Goal: Task Accomplishment & Management: Manage account settings

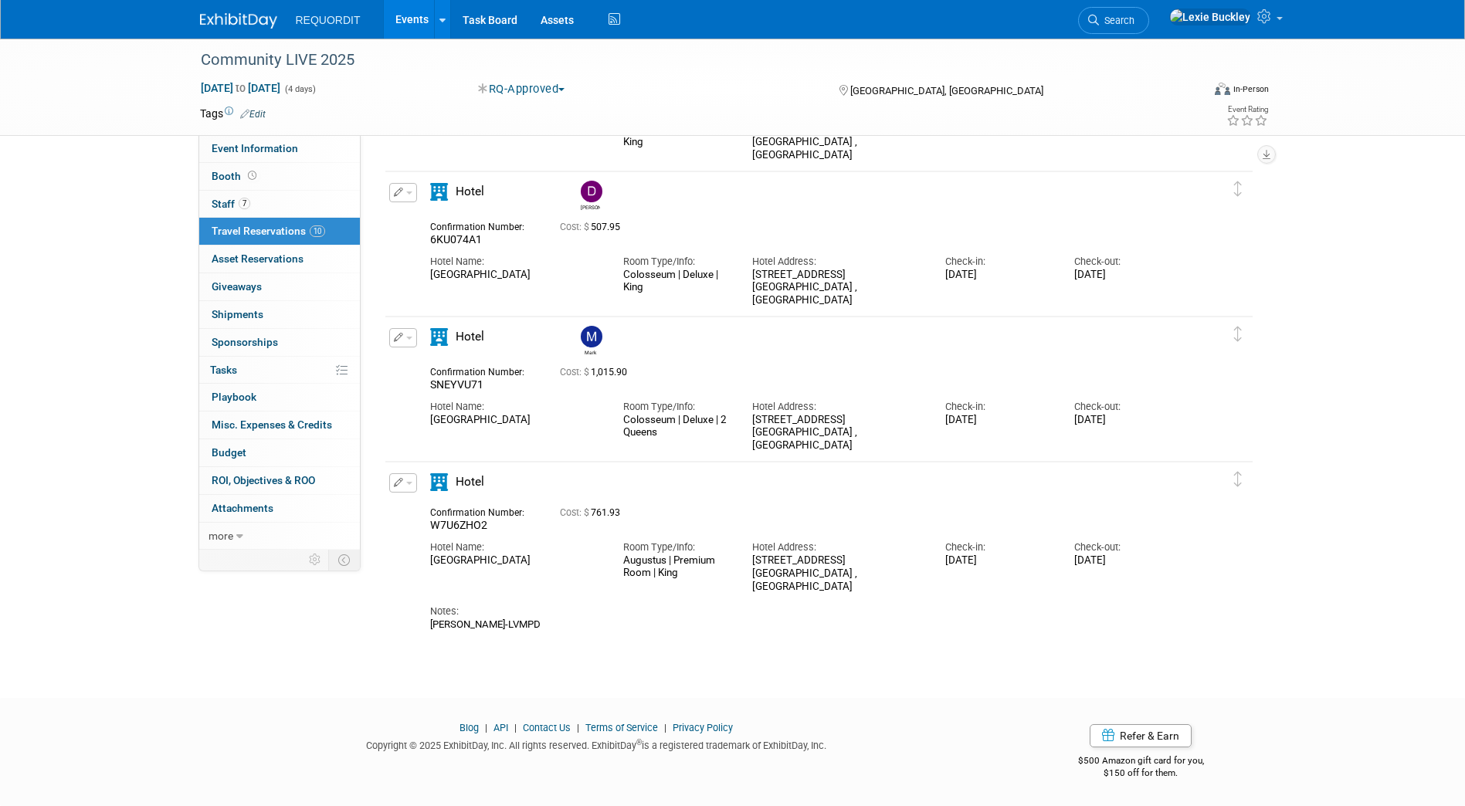
click at [251, 22] on img at bounding box center [238, 20] width 77 height 15
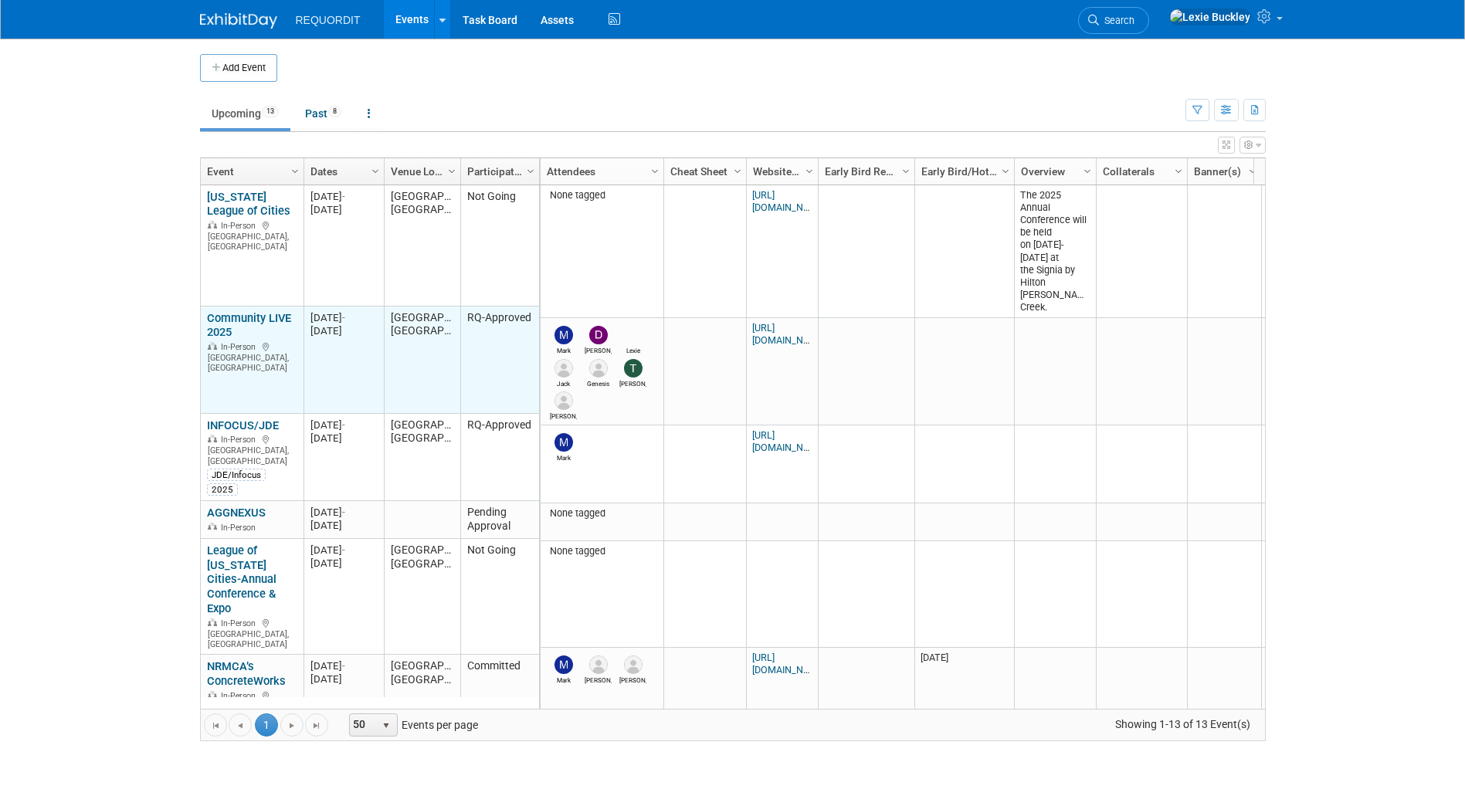
click at [232, 327] on link "Community LIVE 2025" at bounding box center [249, 325] width 84 height 29
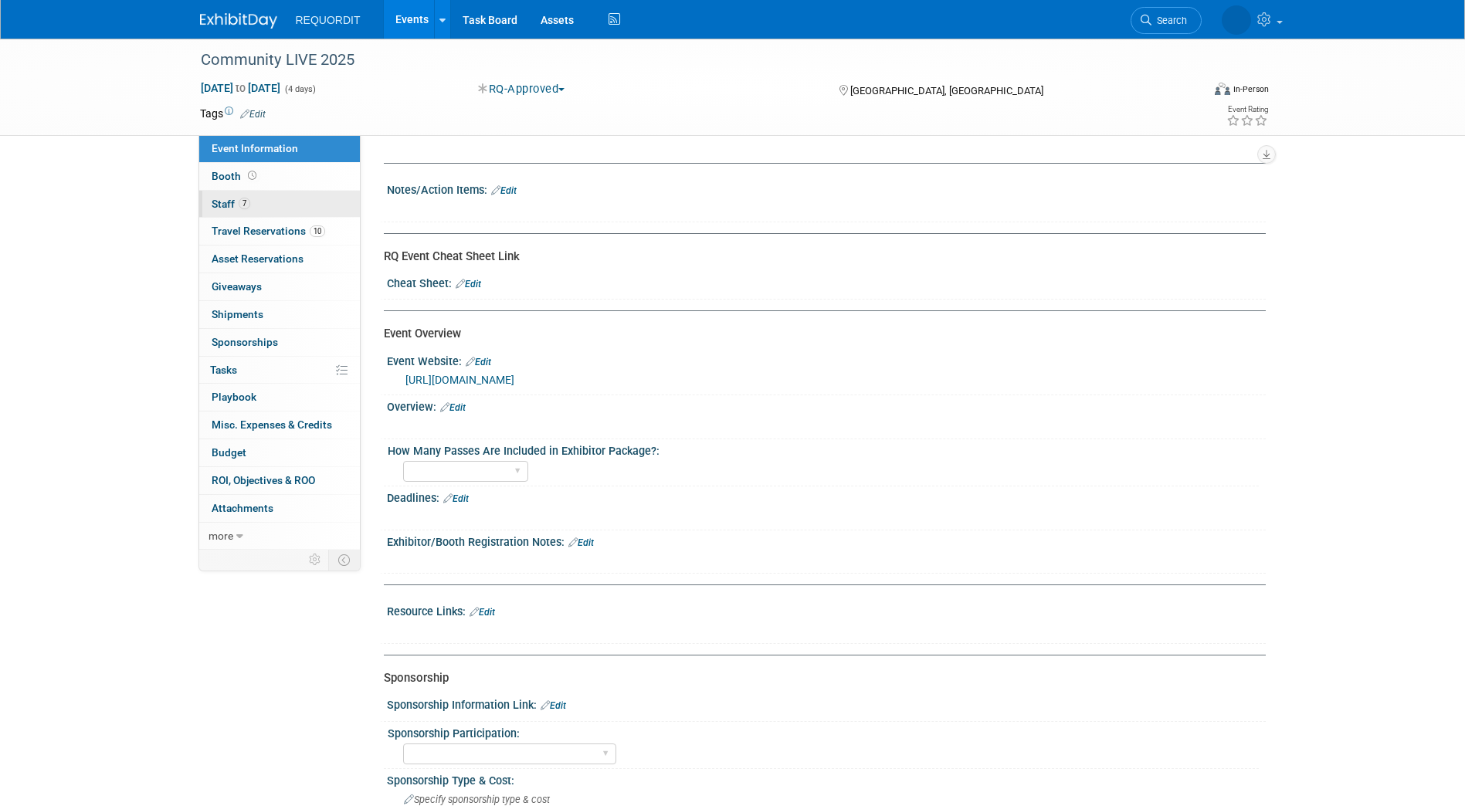
click at [280, 199] on link "7 Staff 7" at bounding box center [279, 204] width 161 height 27
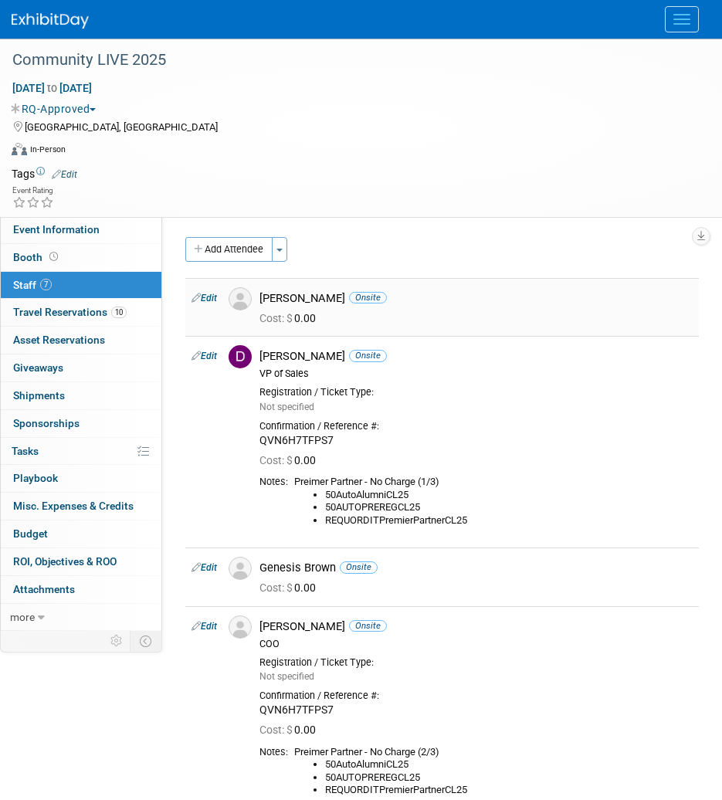
click at [209, 297] on link "Edit" at bounding box center [204, 298] width 25 height 11
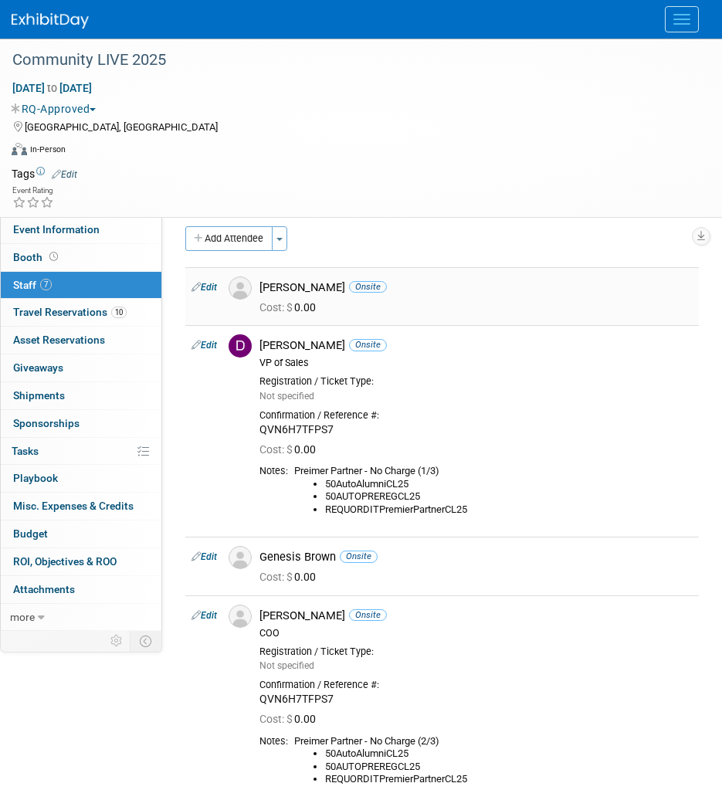
select select "73bae54e-82cb-4a00-bdeb-8bde30d562ec"
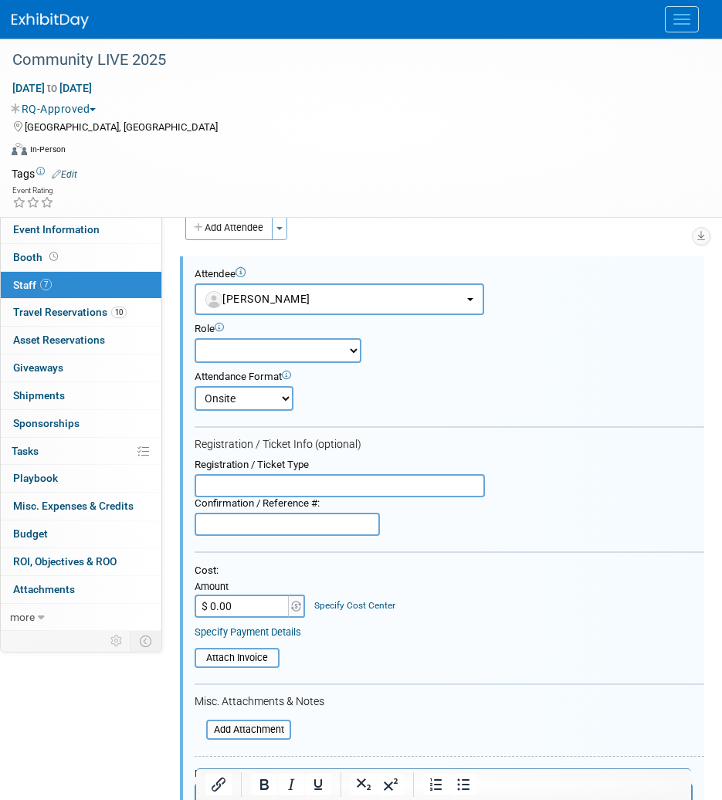
click at [302, 357] on select "Client Success COO Demonstrator Event Manager Host Marketing Planner" at bounding box center [278, 350] width 167 height 25
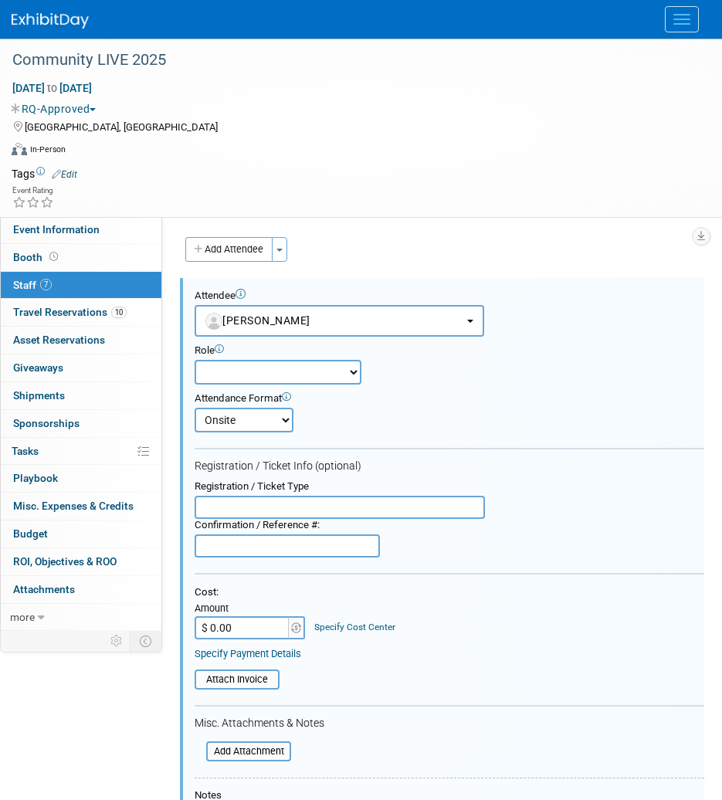
click at [310, 542] on input "text" at bounding box center [287, 545] width 185 height 23
paste input "WYNLTWY24FP"
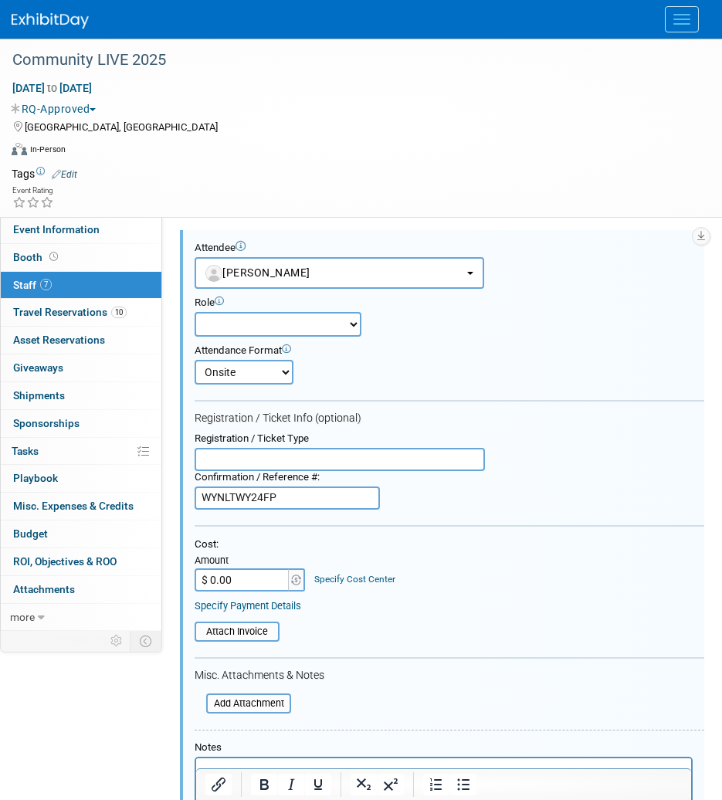
scroll to position [309, 0]
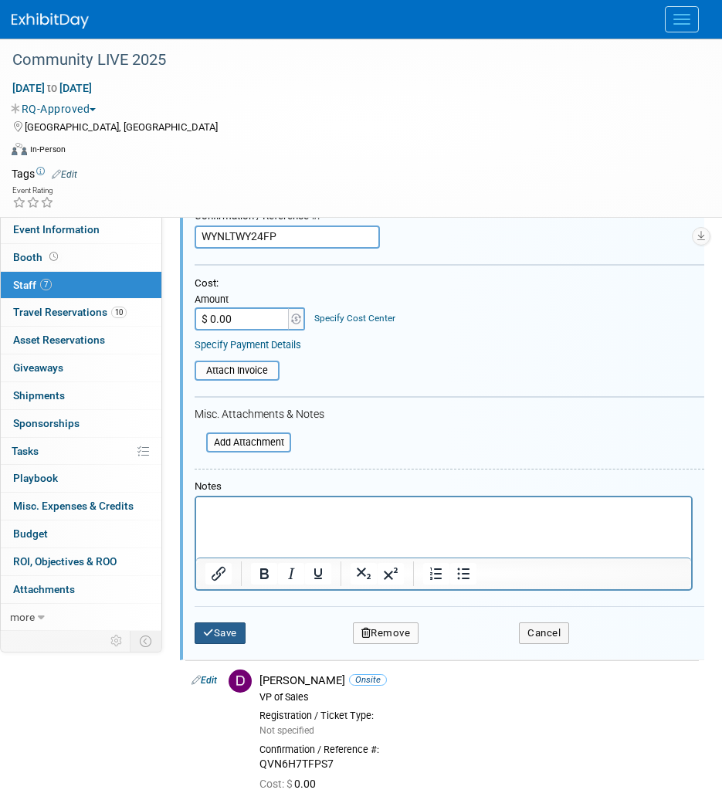
type input "WYNLTWY24FP"
click at [225, 630] on button "Save" at bounding box center [220, 633] width 51 height 22
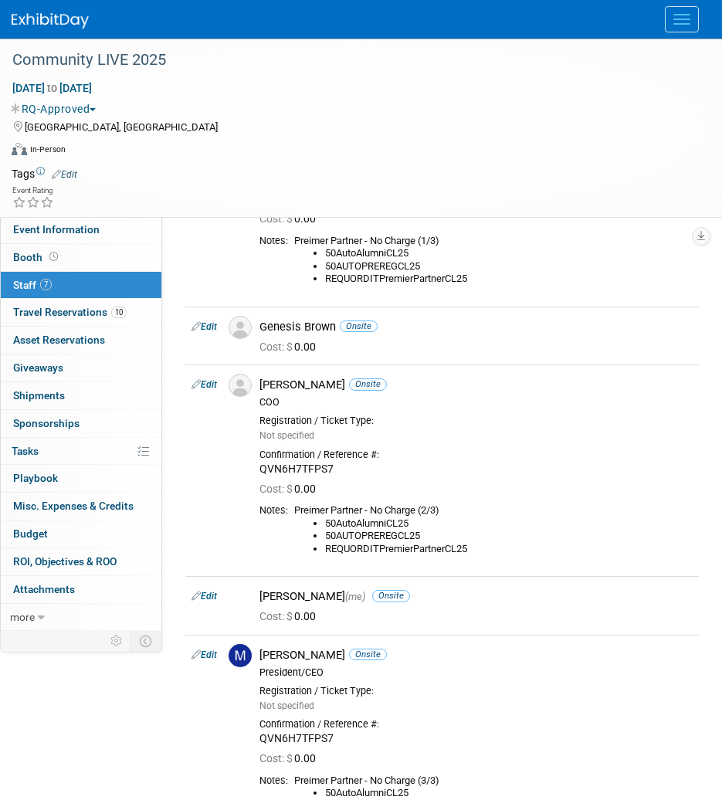
click at [225, 491] on body "REQUORDIT Events Add Event Bulk Upload Events Shareable Event Boards Recently V…" at bounding box center [361, 91] width 722 height 800
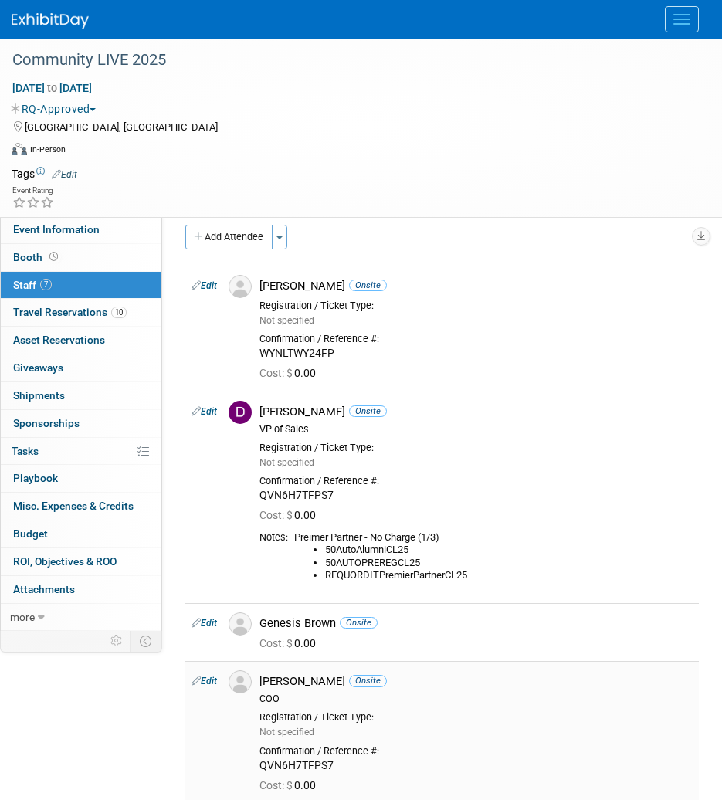
scroll to position [0, 0]
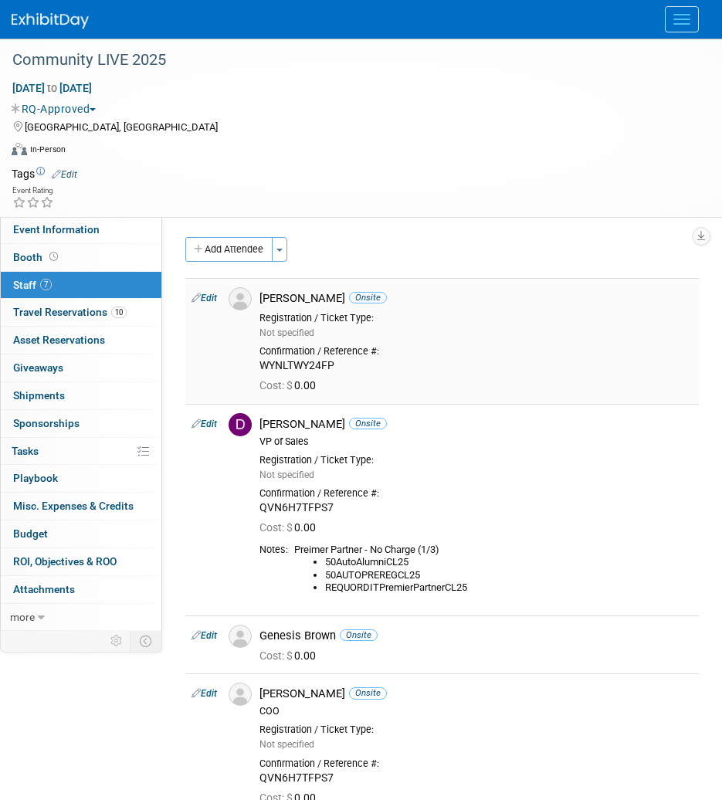
click at [211, 294] on link "Edit" at bounding box center [204, 298] width 25 height 11
select select "73bae54e-82cb-4a00-bdeb-8bde30d562ec"
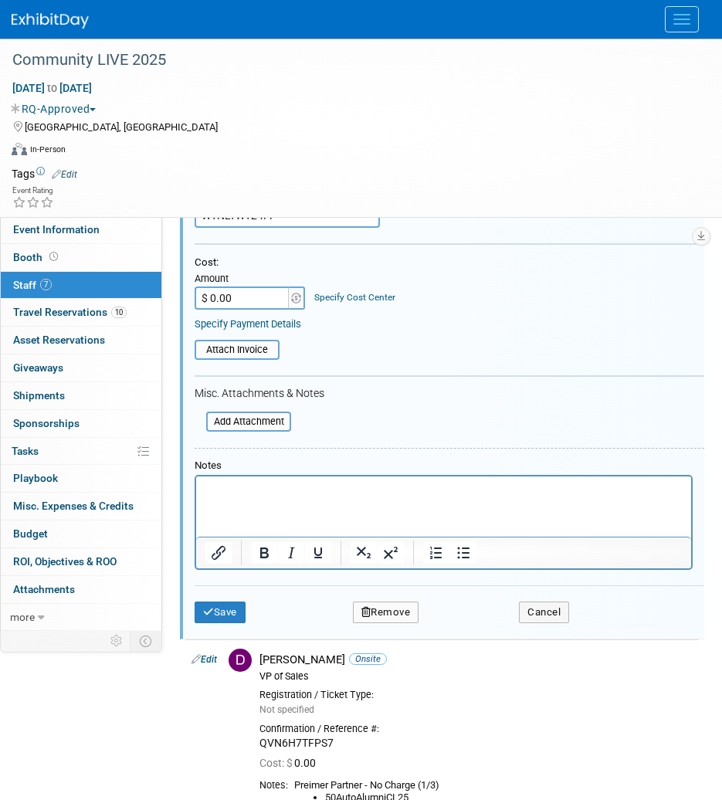
scroll to position [331, 0]
click at [377, 492] on p "Rich Text Area. Press ALT-0 for help." at bounding box center [443, 488] width 477 height 15
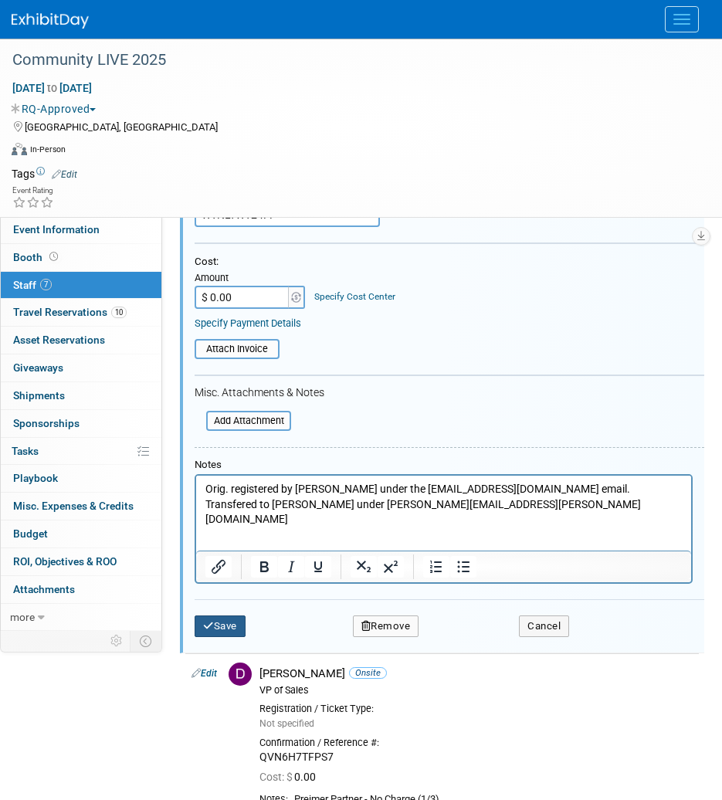
click at [224, 626] on button "Save" at bounding box center [220, 626] width 51 height 22
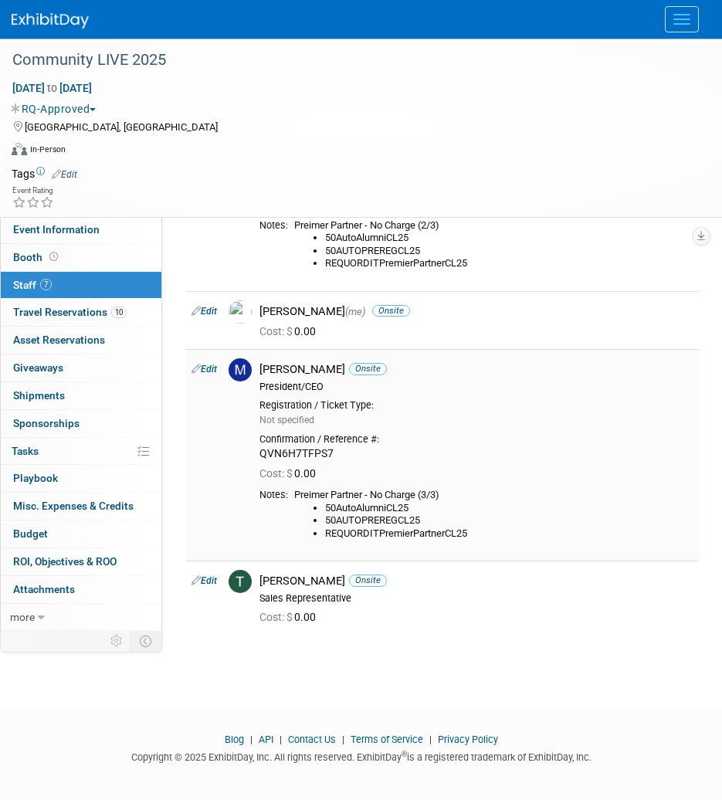
scroll to position [648, 0]
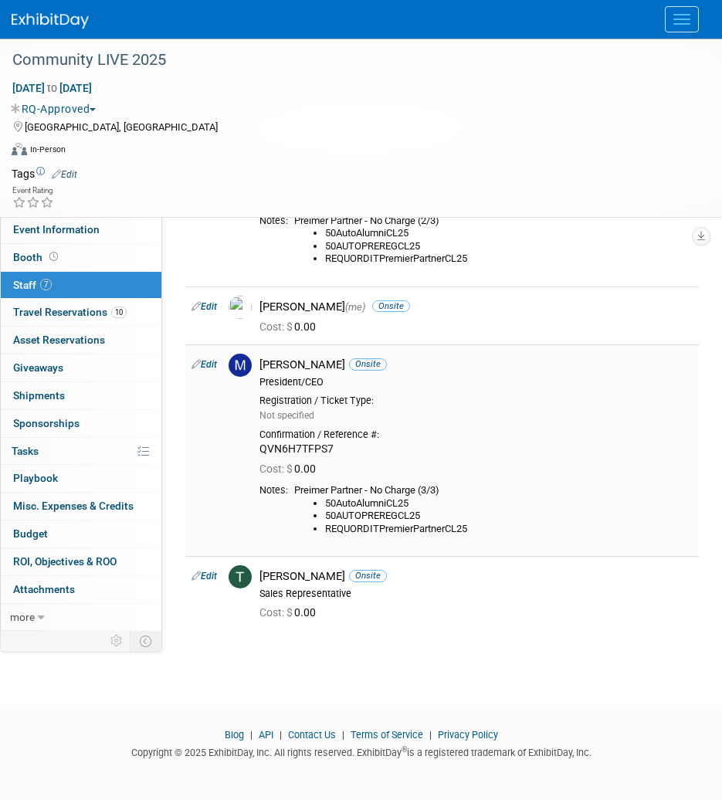
click at [461, 395] on div "Registration / Ticket Type:" at bounding box center [475, 401] width 433 height 12
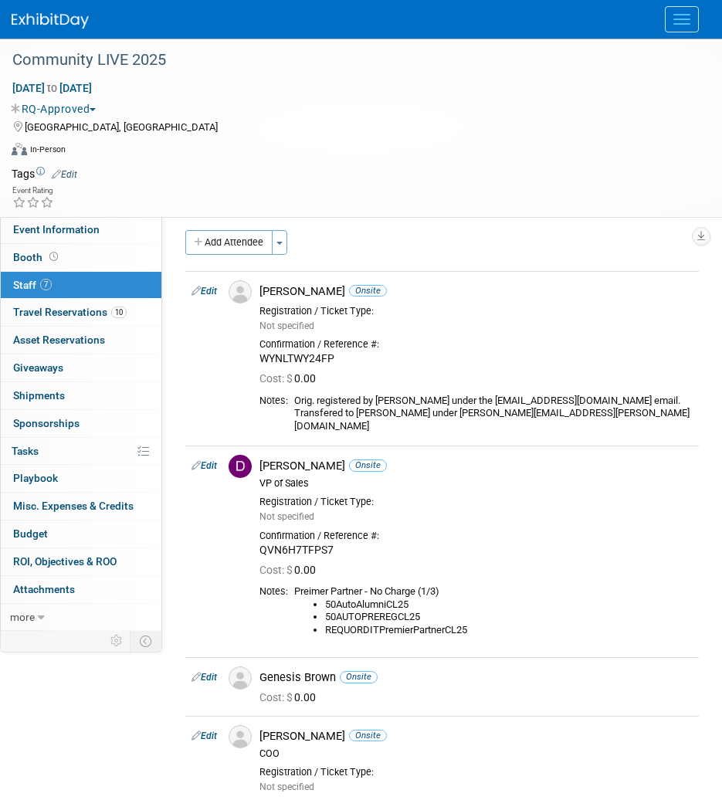
scroll to position [0, 0]
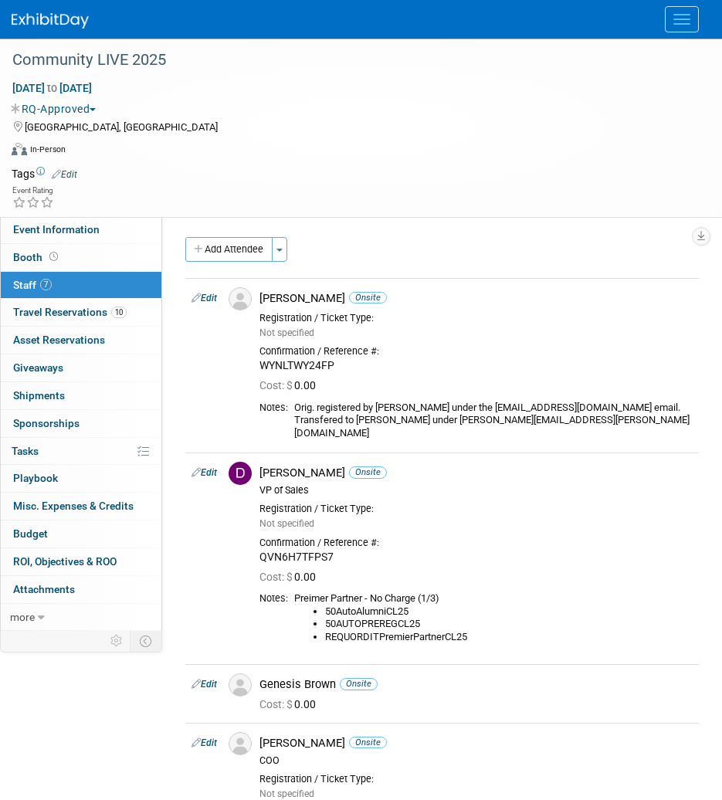
click at [207, 467] on link "Edit" at bounding box center [204, 472] width 25 height 11
select select "9636facb-3431-4673-a3c7-669f8f12ac53"
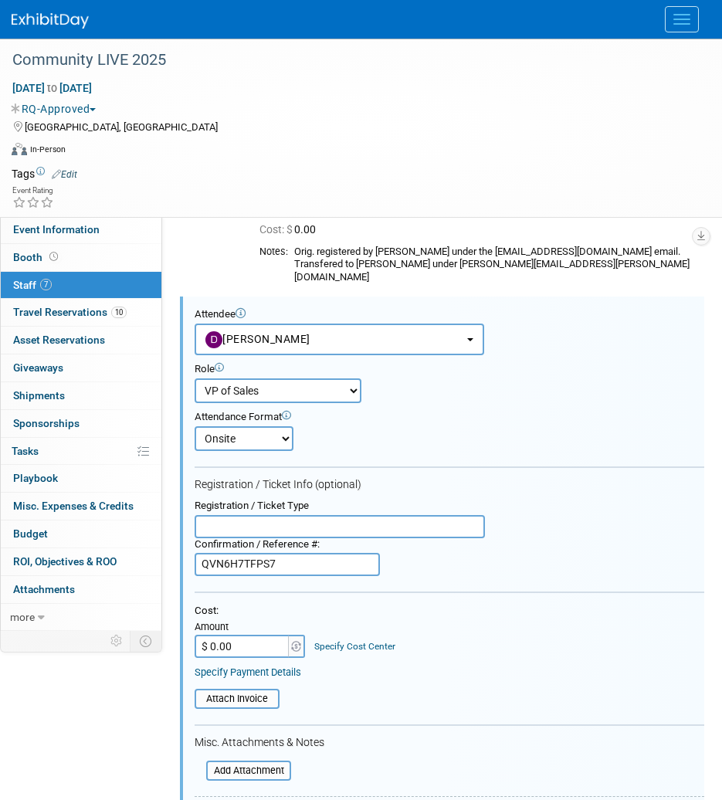
scroll to position [184, 0]
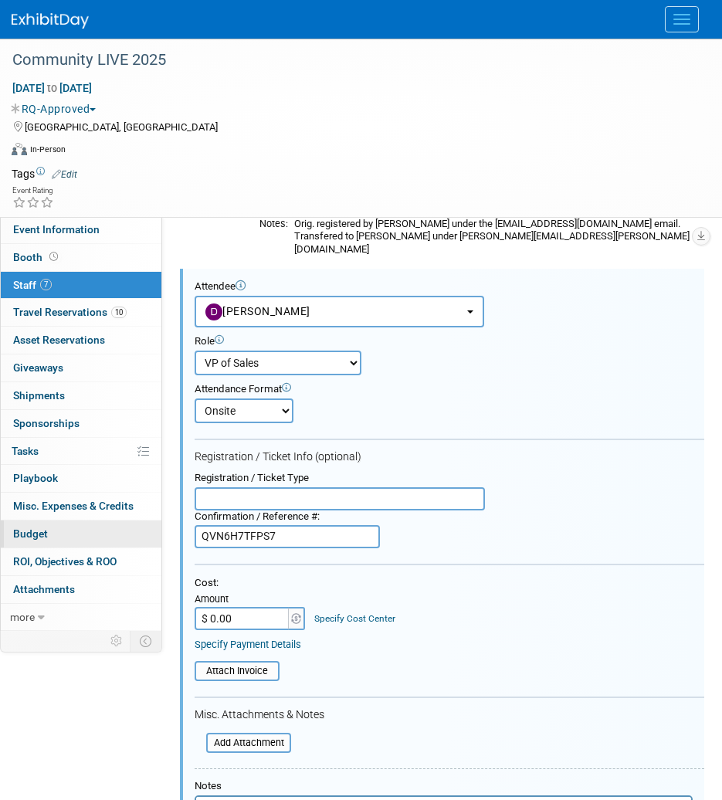
drag, startPoint x: 292, startPoint y: 534, endPoint x: 155, endPoint y: 531, distance: 136.7
click at [155, 531] on div "Event Information Event Info Booth Booth 7 Staff 7 Staff 10 Travel Reservations…" at bounding box center [361, 732] width 722 height 1755
paste input "T8NG8XXCHLZ"
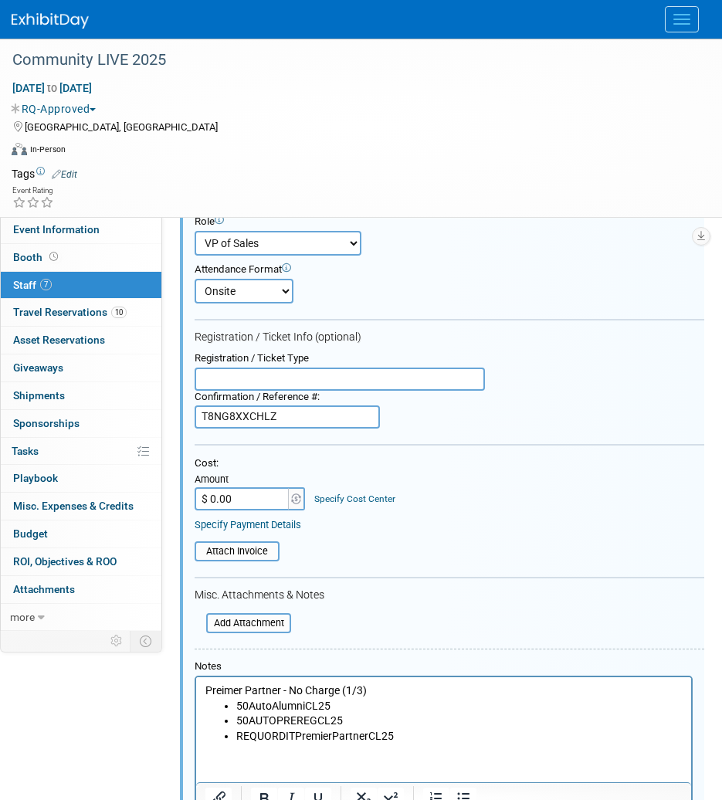
scroll to position [493, 0]
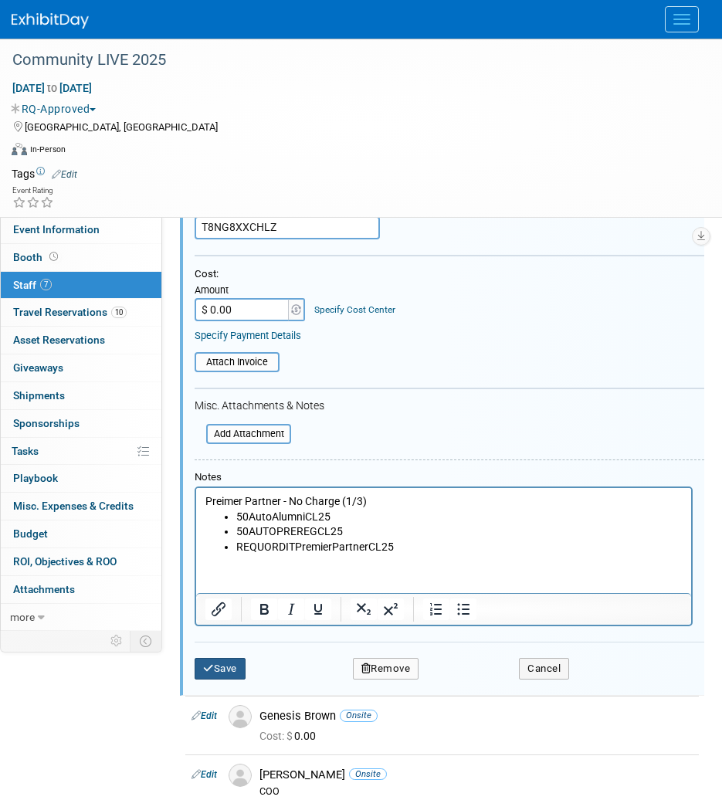
type input "T8NG8XXCHLZ"
click at [233, 658] on button "Save" at bounding box center [220, 669] width 51 height 22
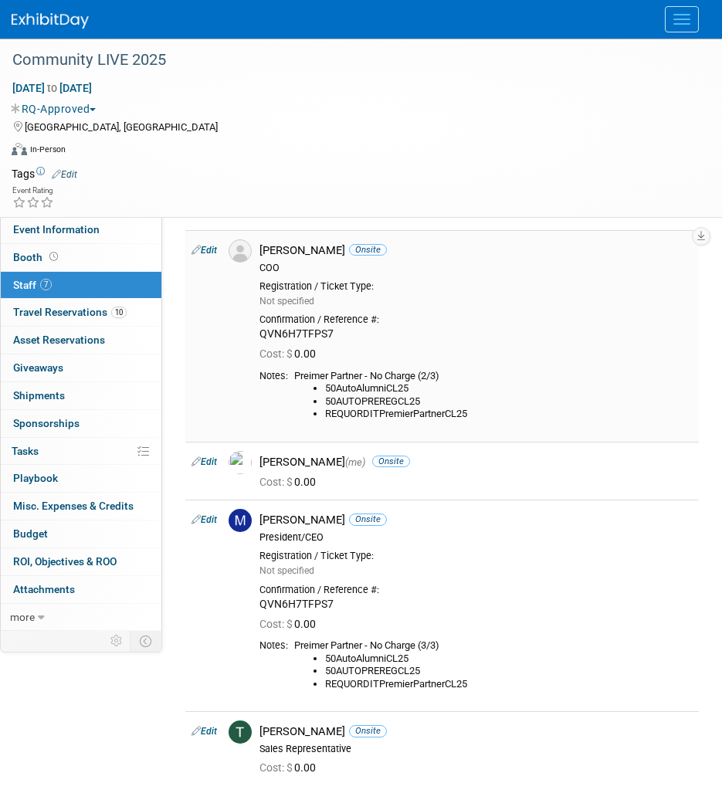
click at [600, 382] on li "50AutoAlumniCL25" at bounding box center [509, 388] width 368 height 13
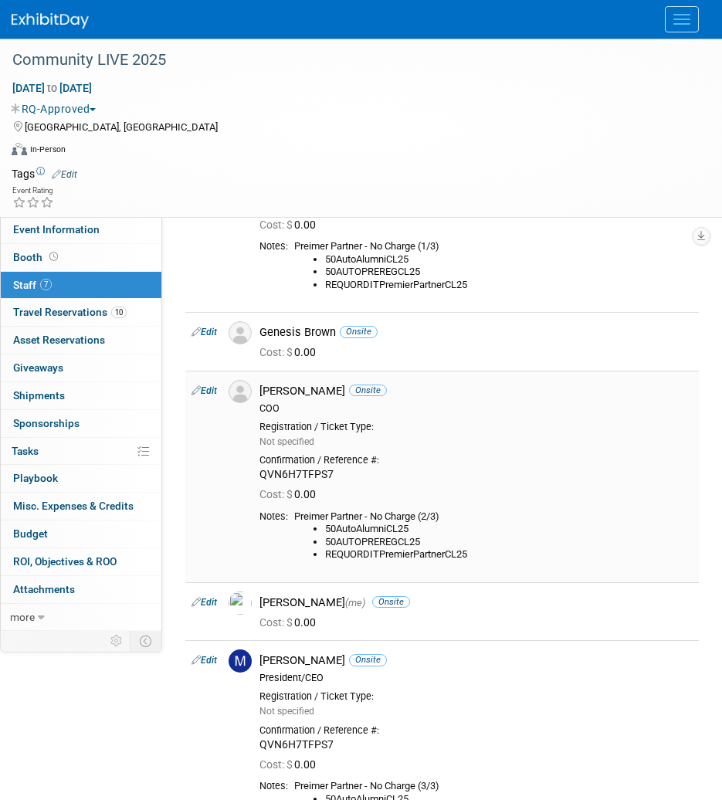
scroll to position [338, 0]
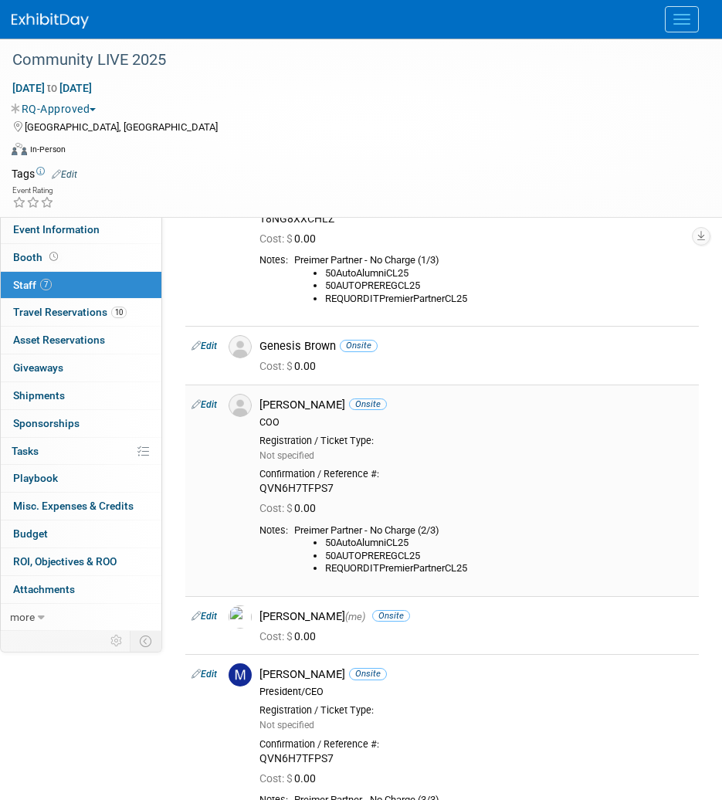
click at [202, 399] on link "Edit" at bounding box center [204, 404] width 25 height 11
select select "9485694c-5752-4eee-b9b6-2374800bcbf4"
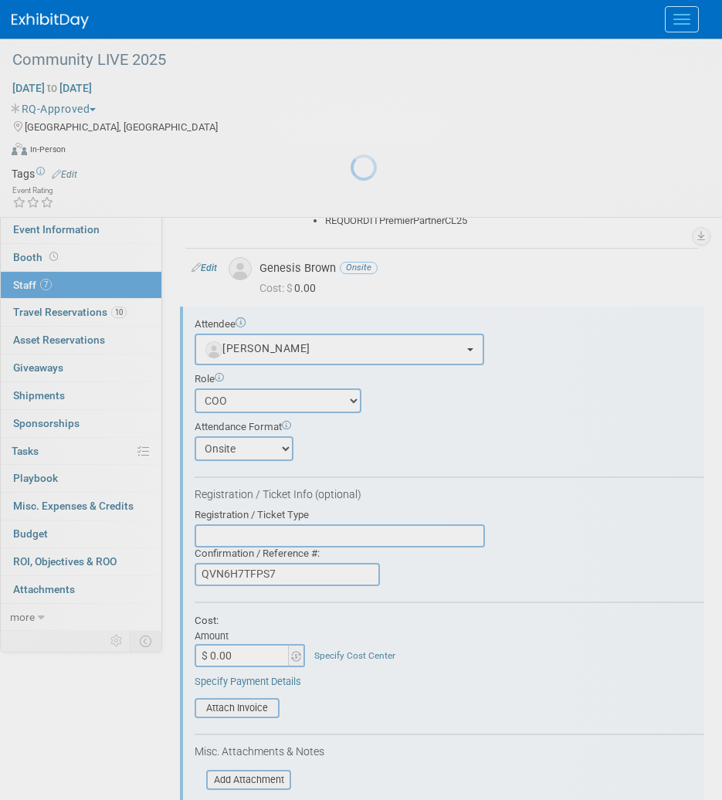
scroll to position [453, 0]
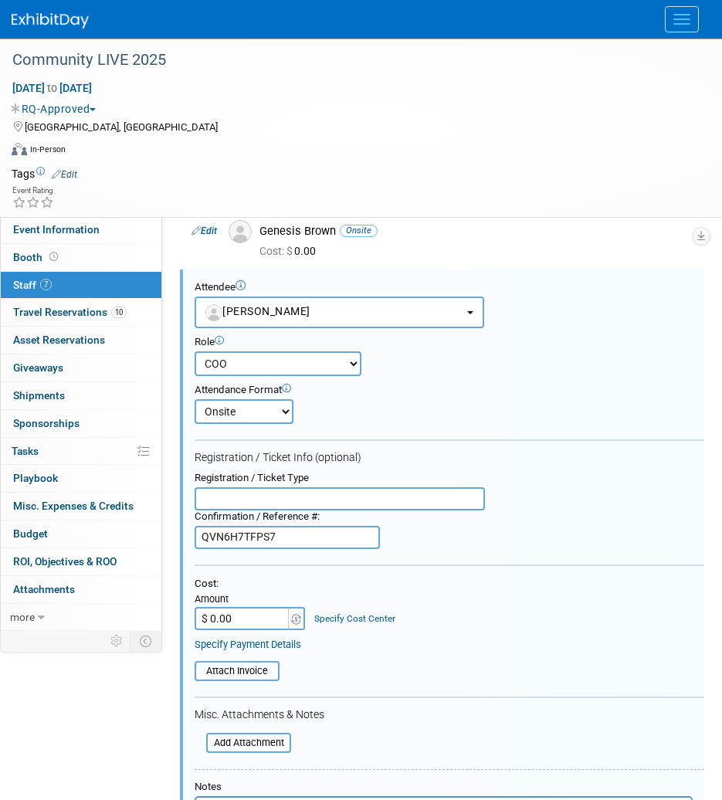
drag, startPoint x: 297, startPoint y: 532, endPoint x: 168, endPoint y: 532, distance: 129.0
click at [168, 532] on div "Event Information Event Info Booth Booth 7 Staff 7 Staff 10 Travel Reservations…" at bounding box center [361, 462] width 722 height 1755
paste input "HYN5TVT6ZRB"
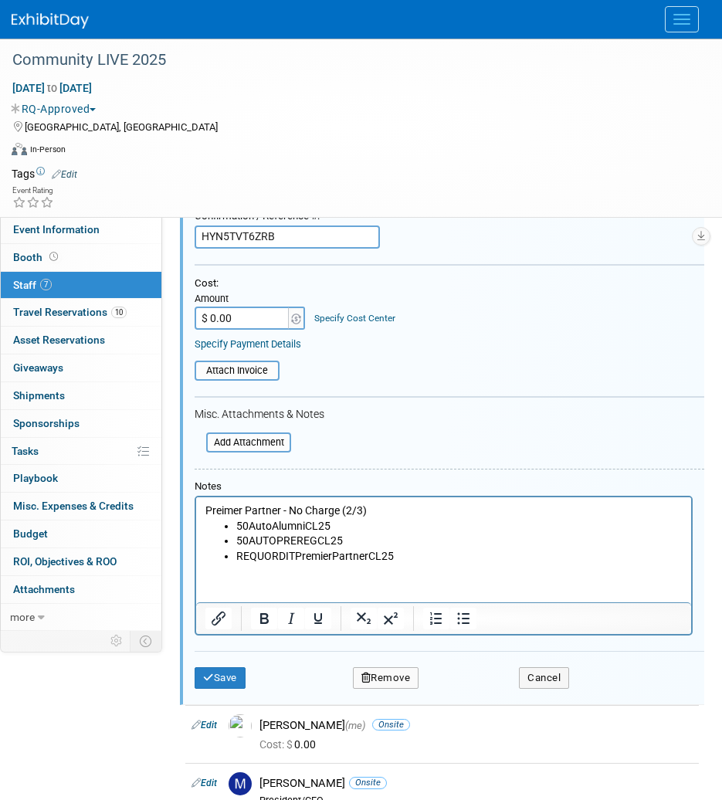
scroll to position [762, 0]
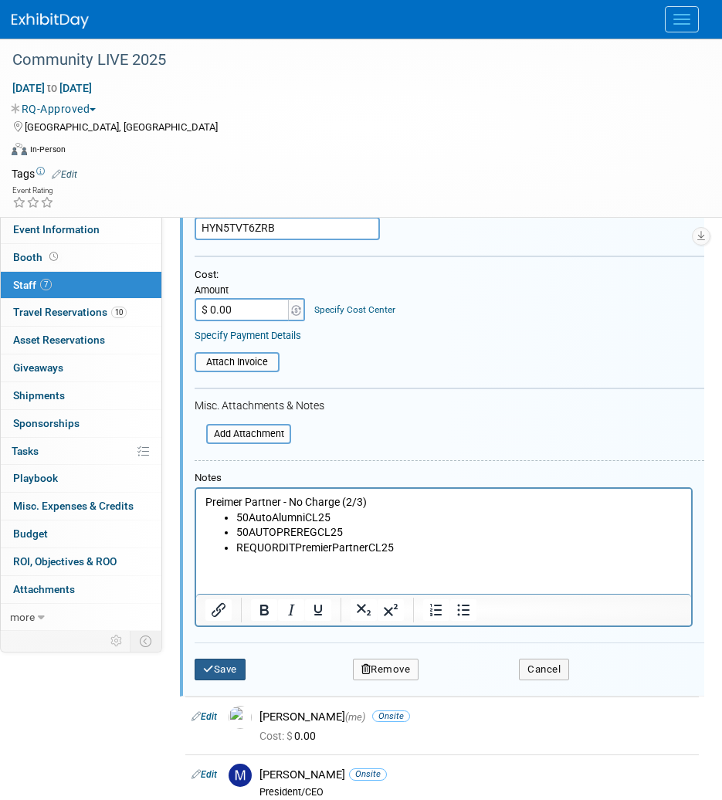
type input "HYN5TVT6ZRB"
click at [232, 659] on button "Save" at bounding box center [220, 670] width 51 height 22
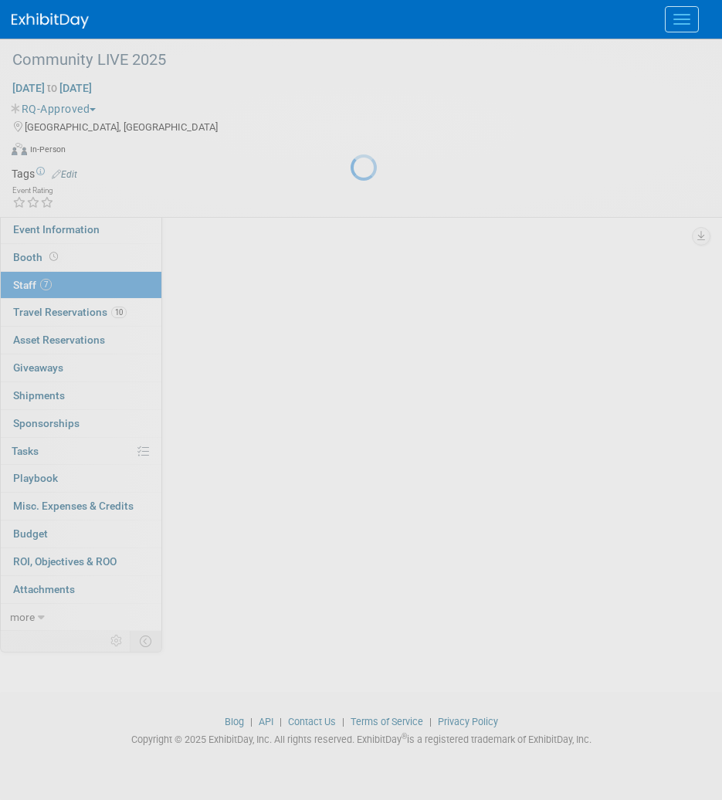
scroll to position [648, 0]
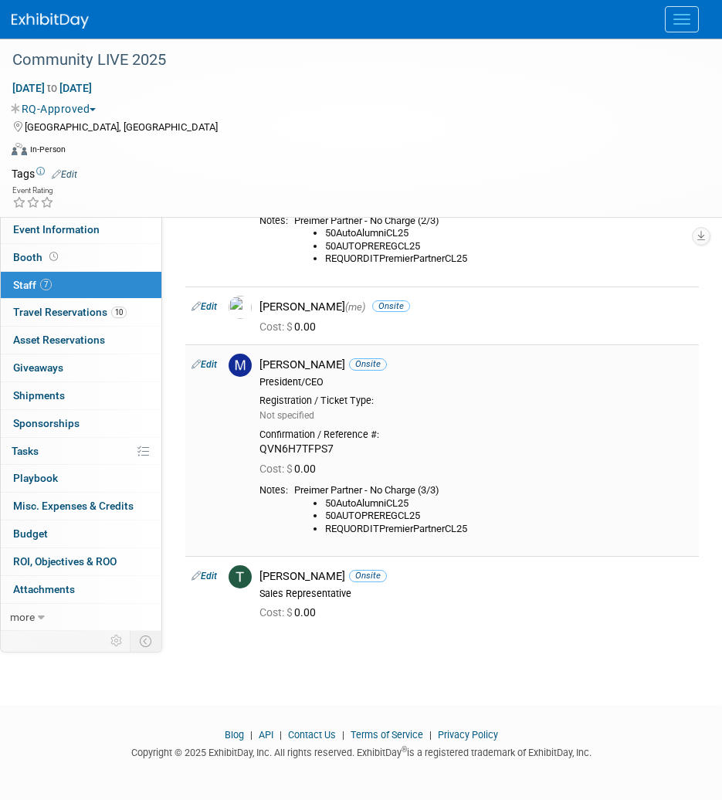
click at [615, 497] on li "50AutoAlumniCL25" at bounding box center [509, 503] width 368 height 13
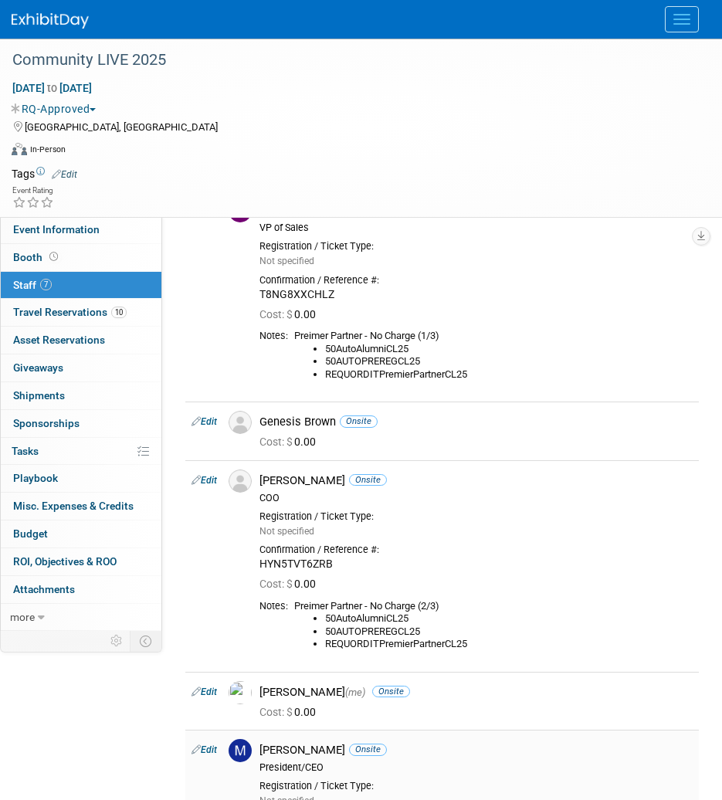
scroll to position [262, 0]
click at [209, 417] on link "Edit" at bounding box center [204, 422] width 25 height 11
select select "4e17fa85-95e8-4a41-b201-3b29ab2af152"
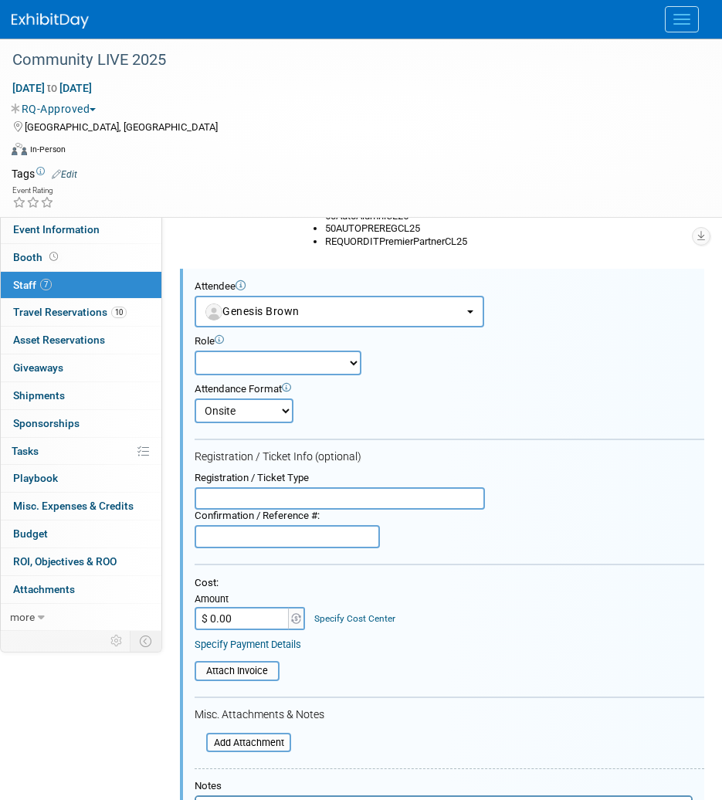
scroll to position [0, 0]
click at [259, 526] on input "text" at bounding box center [287, 536] width 185 height 23
paste input "TFNRY4YJ9SR"
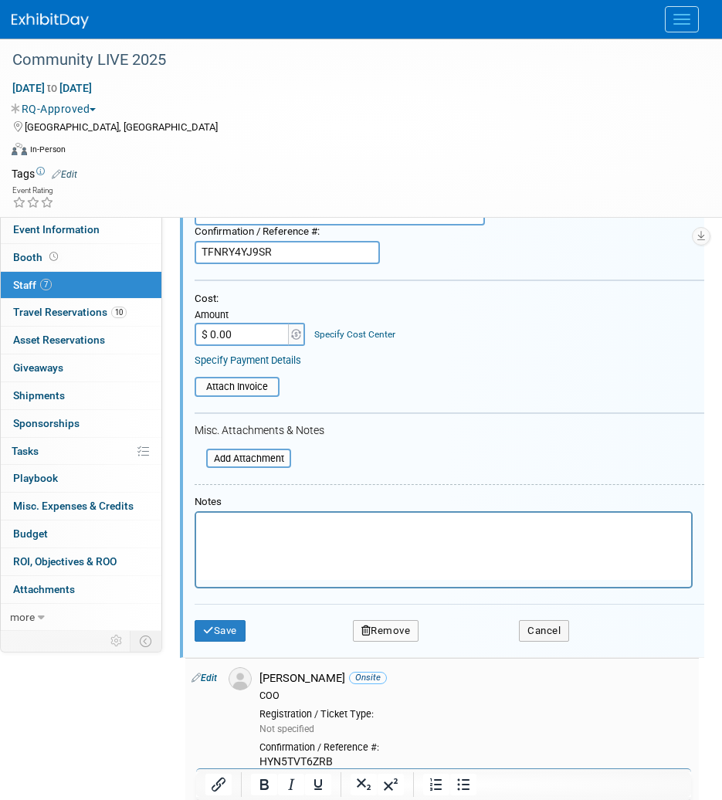
scroll to position [704, 0]
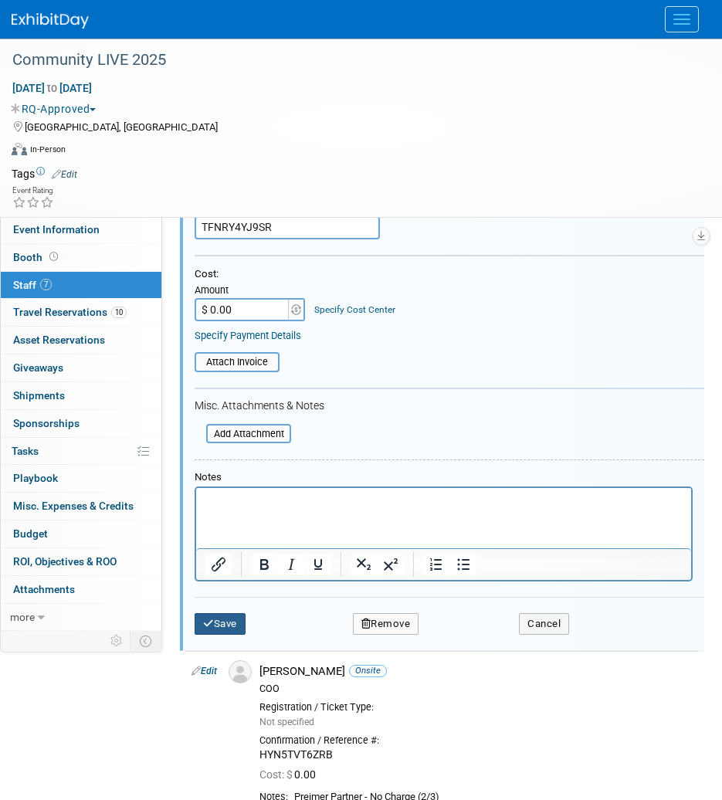
type input "TFNRY4YJ9SR"
click at [230, 613] on button "Save" at bounding box center [220, 624] width 51 height 22
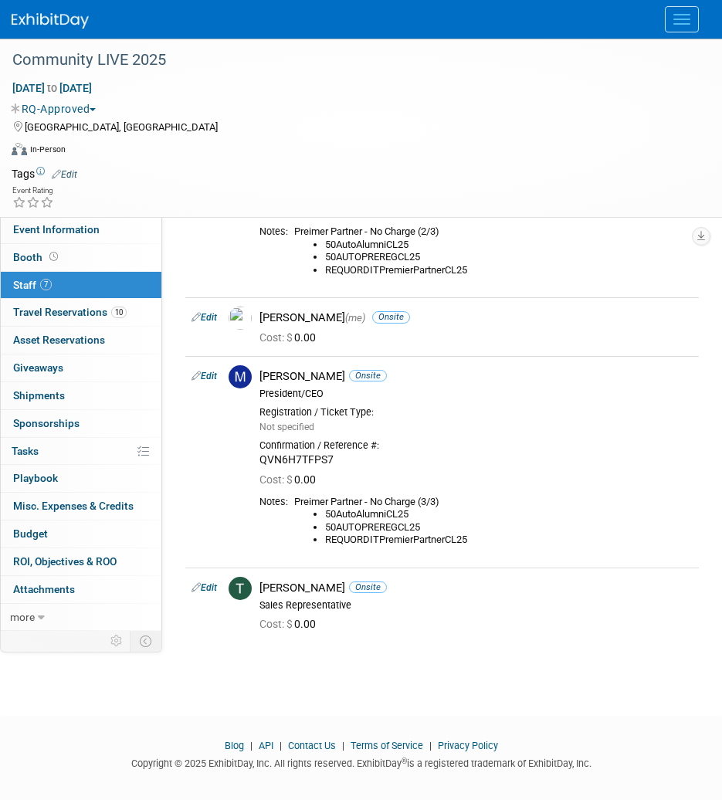
click at [268, 187] on div "Event Rating" at bounding box center [351, 198] width 703 height 27
click at [210, 582] on link "Edit" at bounding box center [204, 587] width 25 height 11
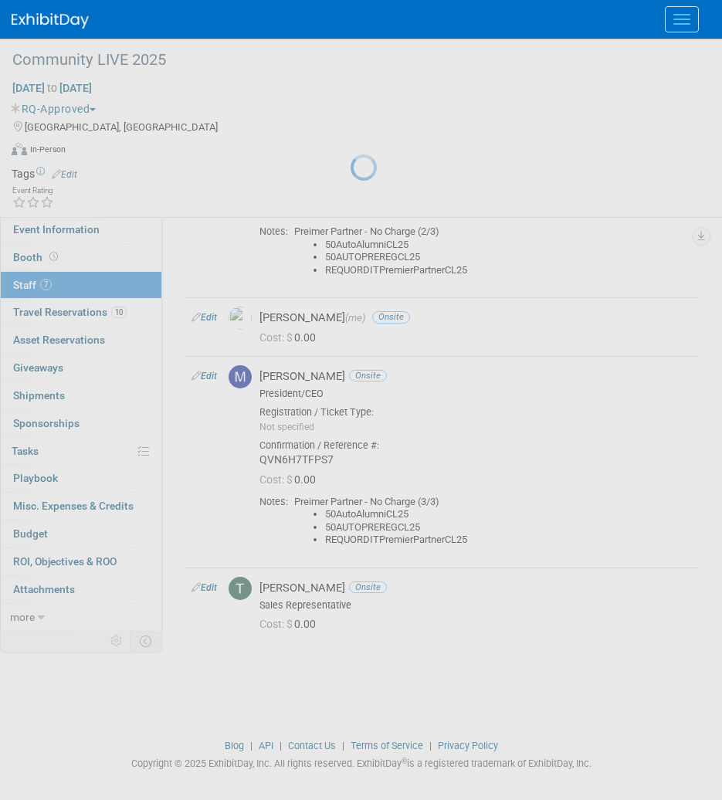
select select "67b8e955-9d1a-4c11-a3c5-07d3a456c301"
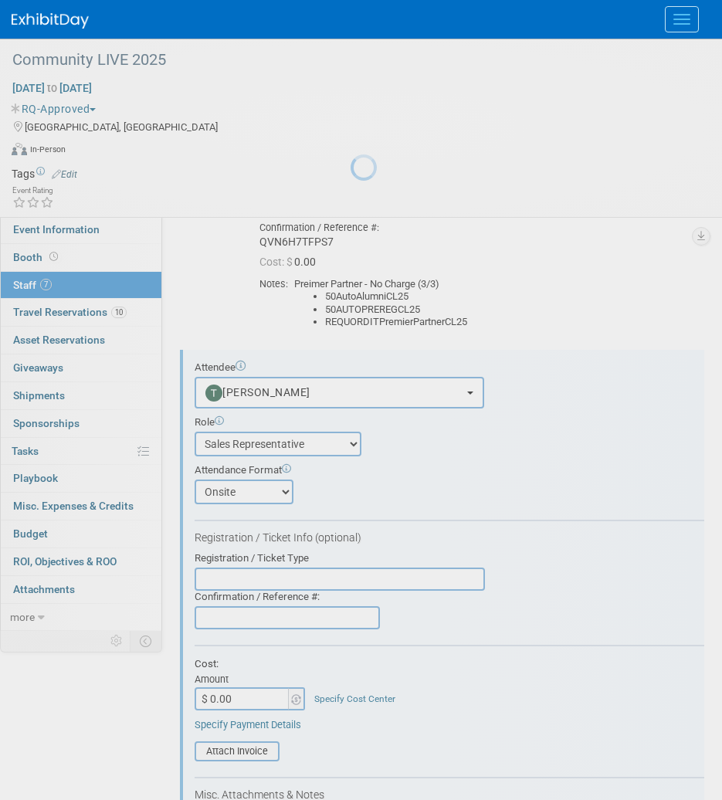
scroll to position [1002, 0]
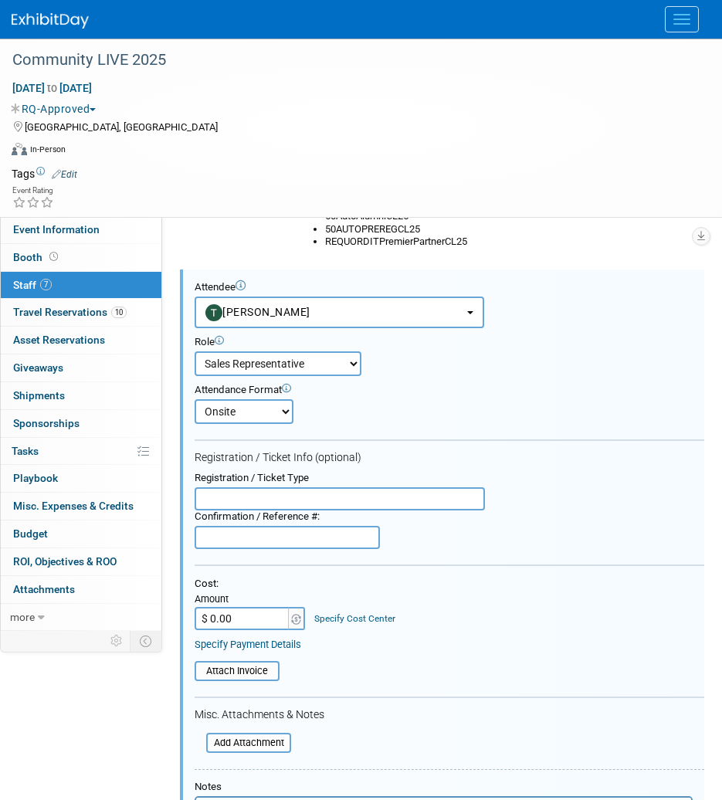
click at [252, 526] on input "text" at bounding box center [287, 537] width 185 height 23
paste input "8KNHP34LWV5"
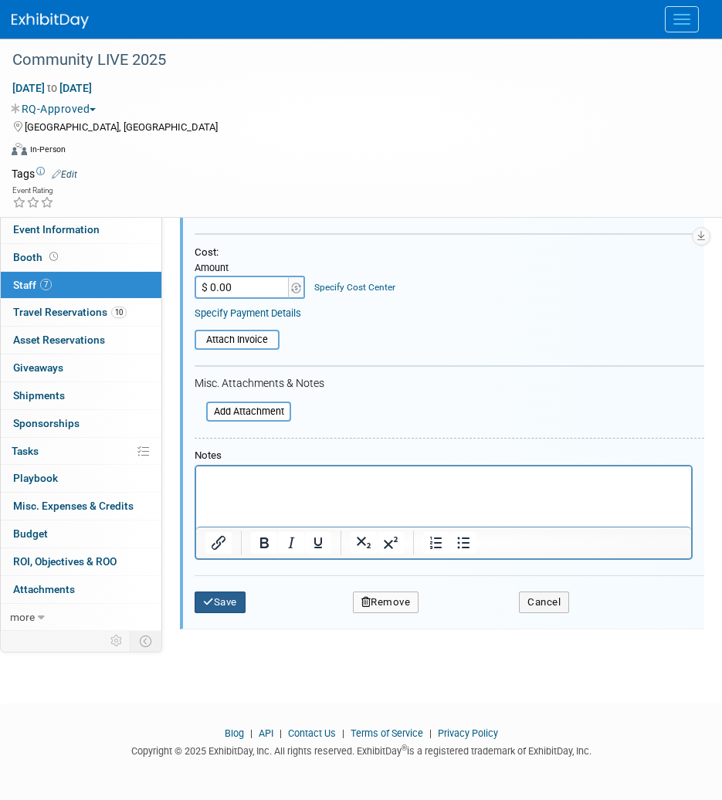
type input "8KNHP34LWV5"
click at [209, 592] on button "Save" at bounding box center [220, 603] width 51 height 22
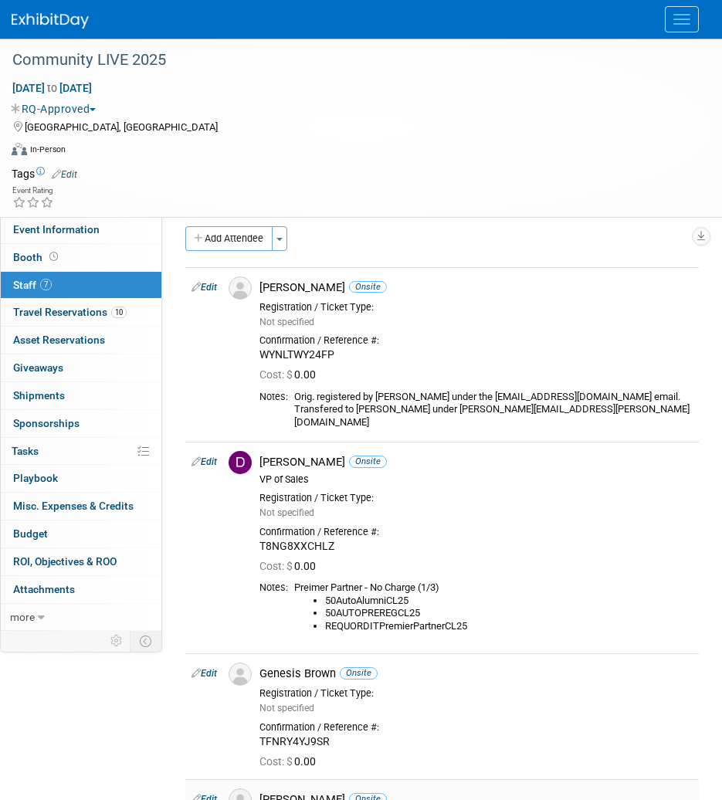
scroll to position [0, 0]
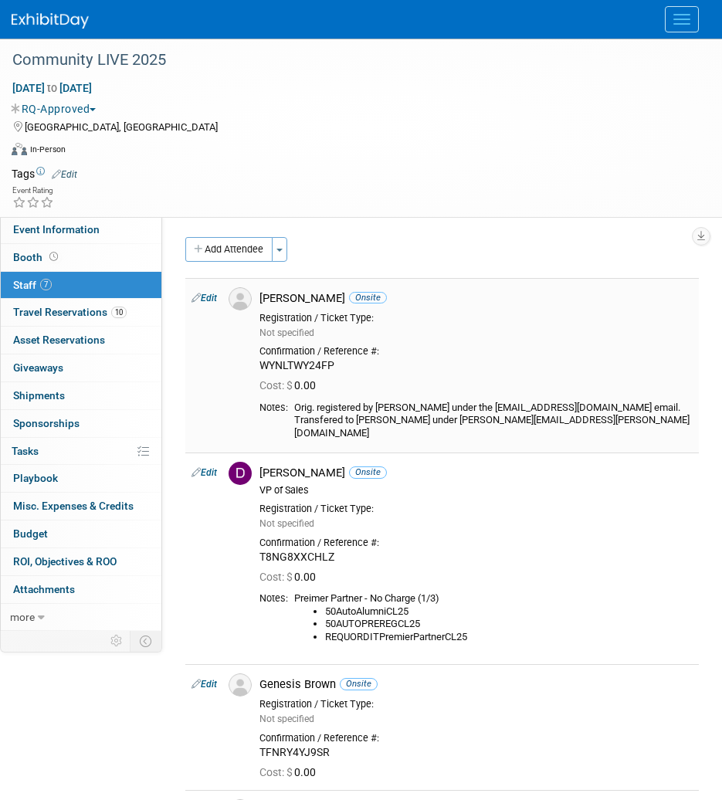
click at [371, 338] on div "Not specified" at bounding box center [475, 333] width 433 height 14
click at [292, 336] on span "Not specified" at bounding box center [286, 332] width 55 height 11
click at [654, 361] on div "WYNLTWY24FP" at bounding box center [475, 366] width 433 height 14
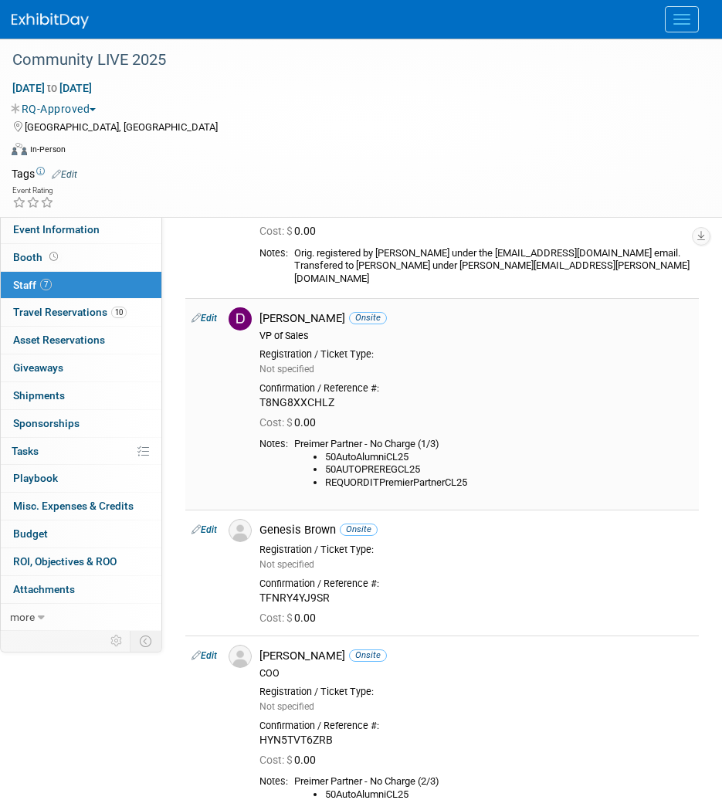
click at [466, 348] on div "Registration / Ticket Type:" at bounding box center [475, 354] width 433 height 12
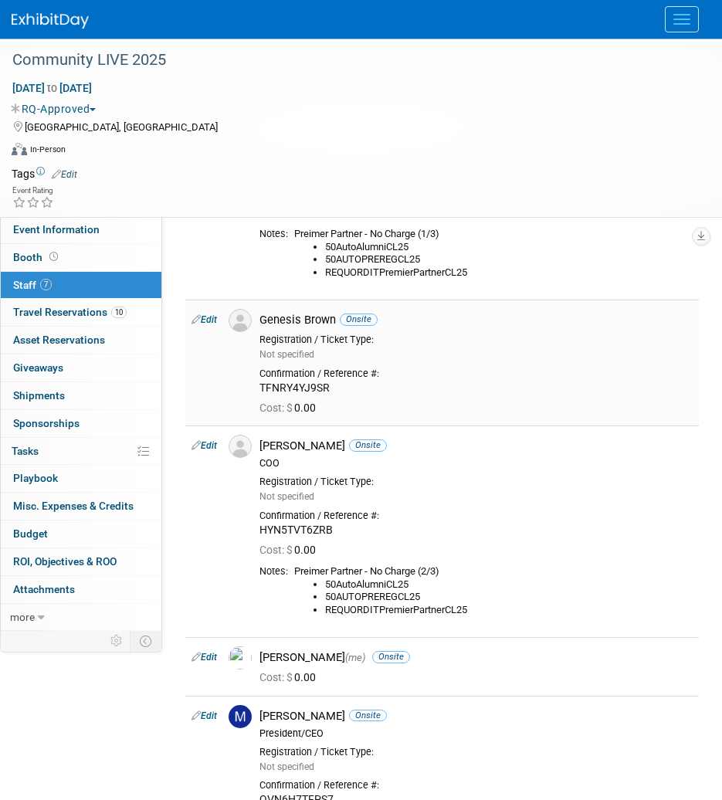
scroll to position [386, 0]
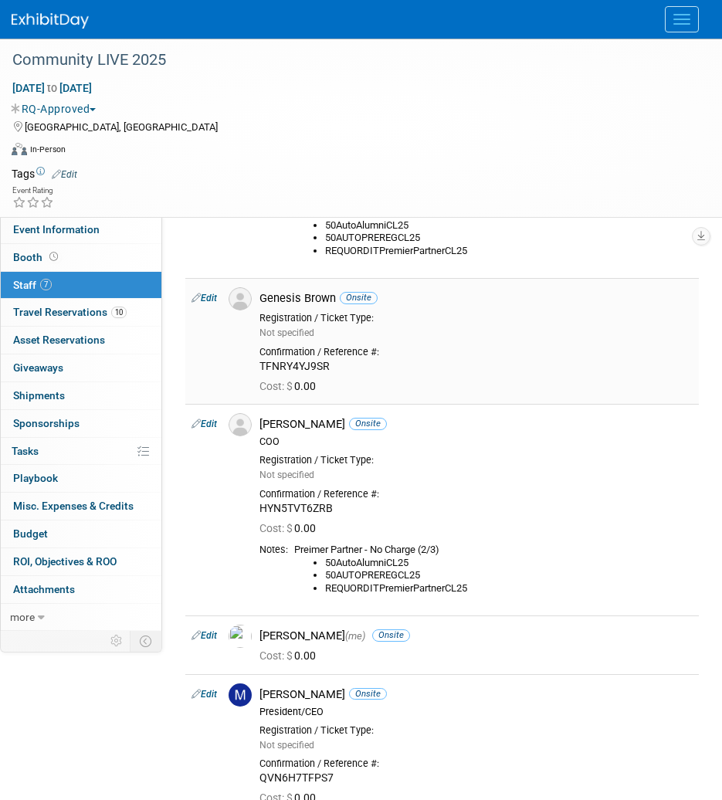
click at [462, 326] on div "Not specified" at bounding box center [475, 333] width 433 height 14
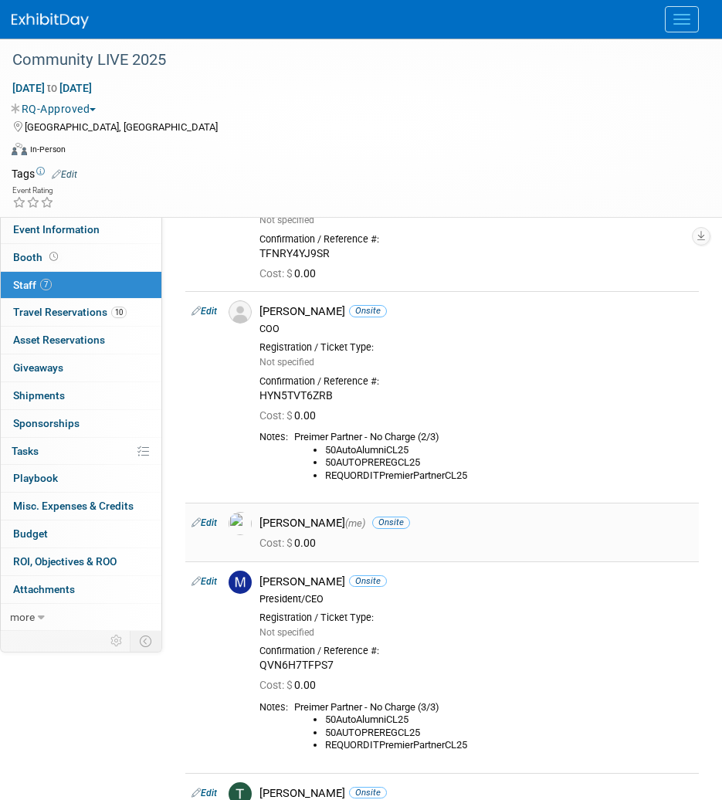
scroll to position [541, 0]
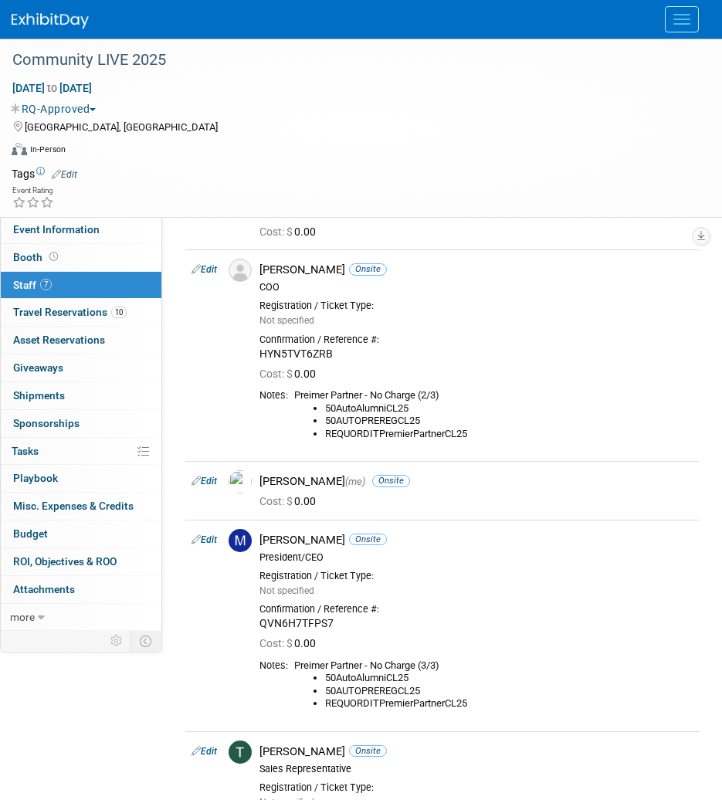
click at [209, 476] on link "Edit" at bounding box center [204, 481] width 25 height 11
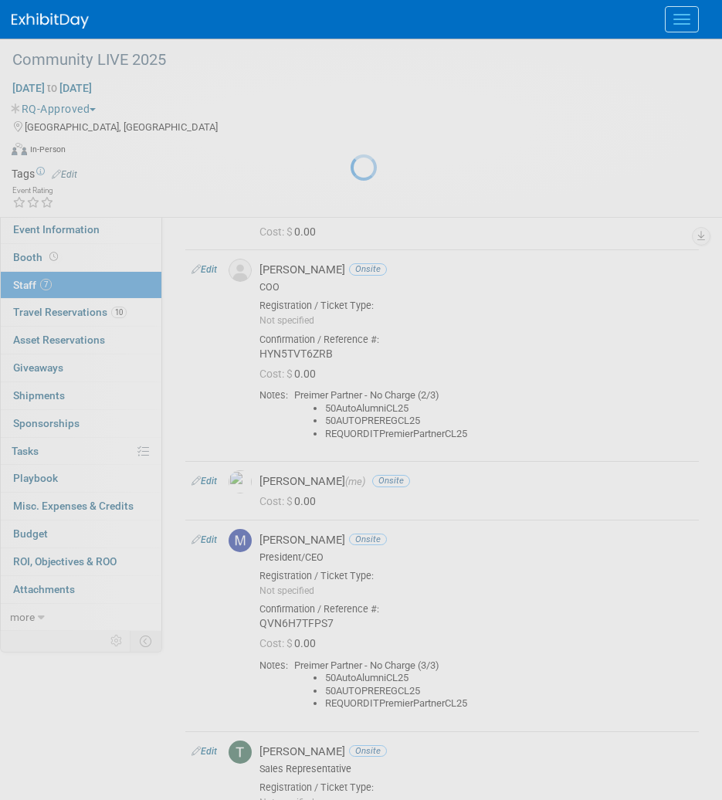
select select "f68d4208-b063-49e0-87e8-23a11949c877"
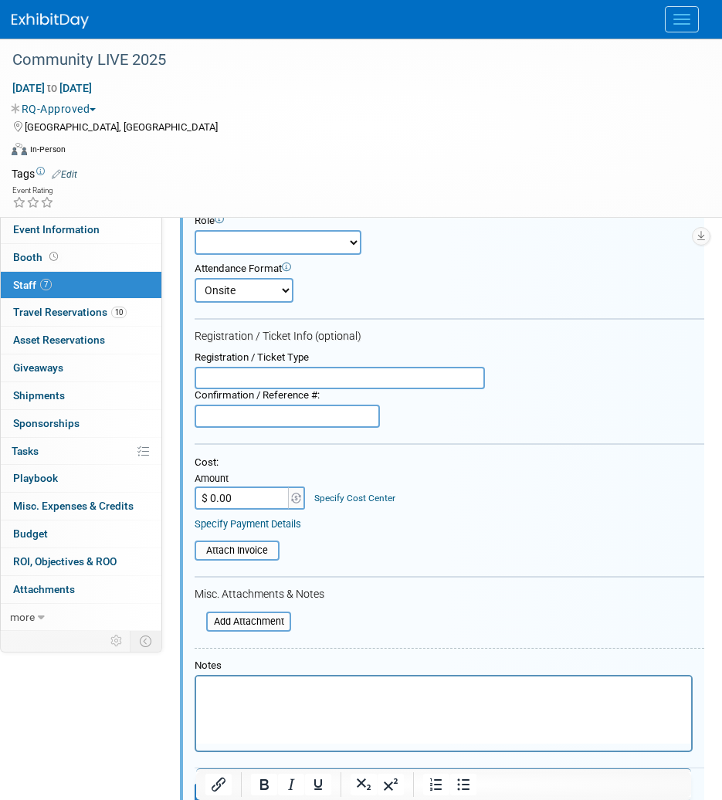
scroll to position [965, 0]
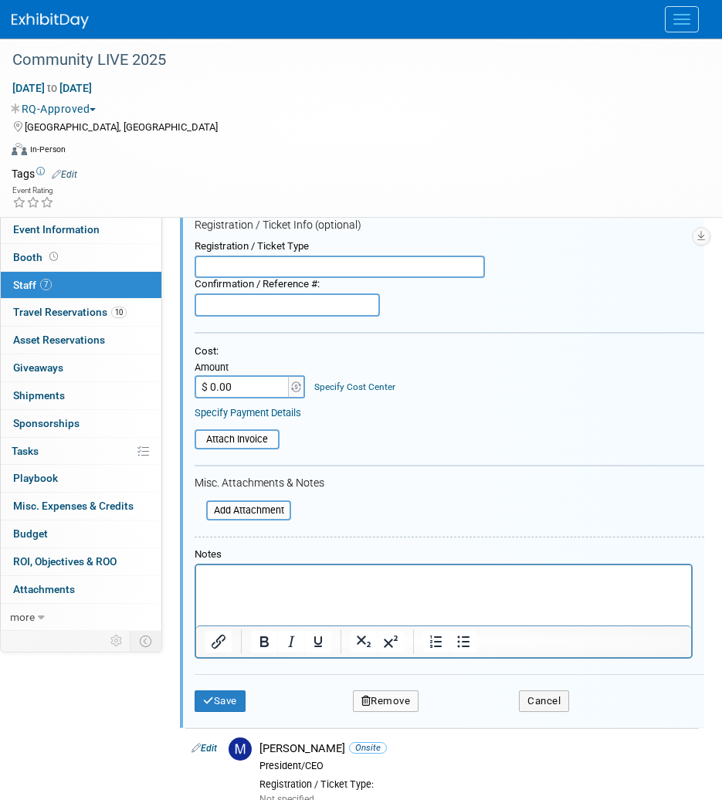
click at [373, 691] on button "Remove" at bounding box center [386, 701] width 66 height 22
click at [475, 703] on link "Yes" at bounding box center [470, 702] width 45 height 25
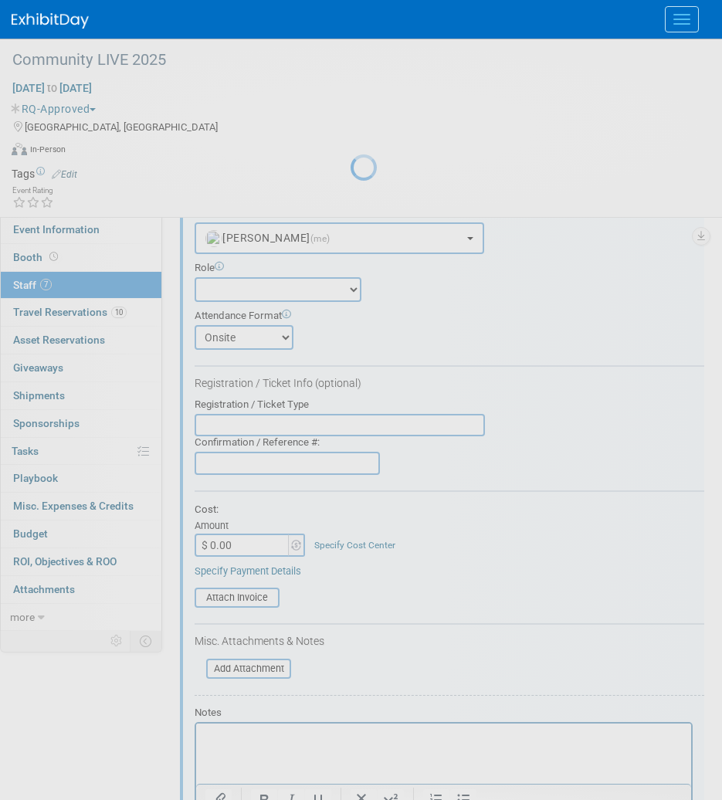
scroll to position [768, 0]
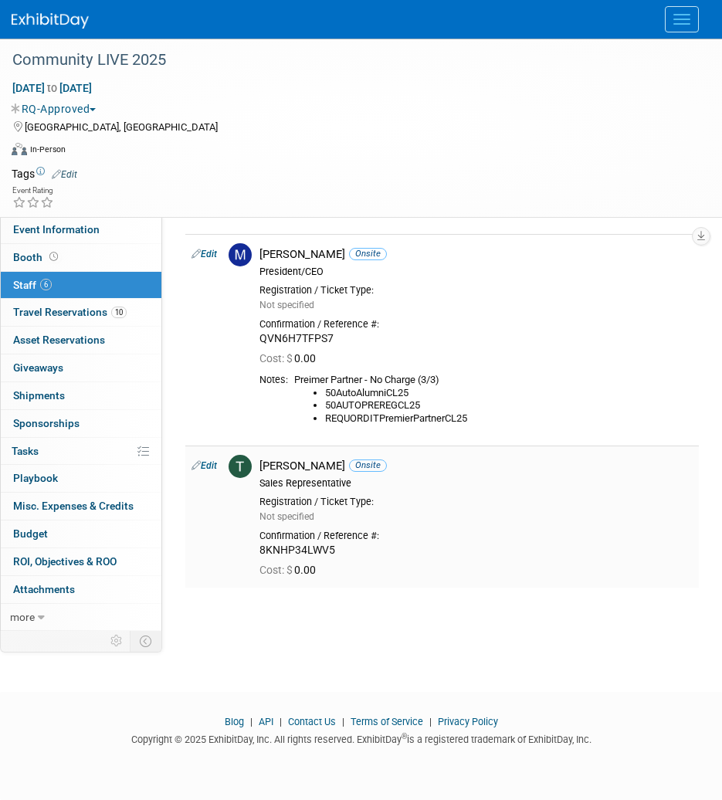
click at [449, 564] on div "Cost: $ 0.00" at bounding box center [475, 571] width 433 height 14
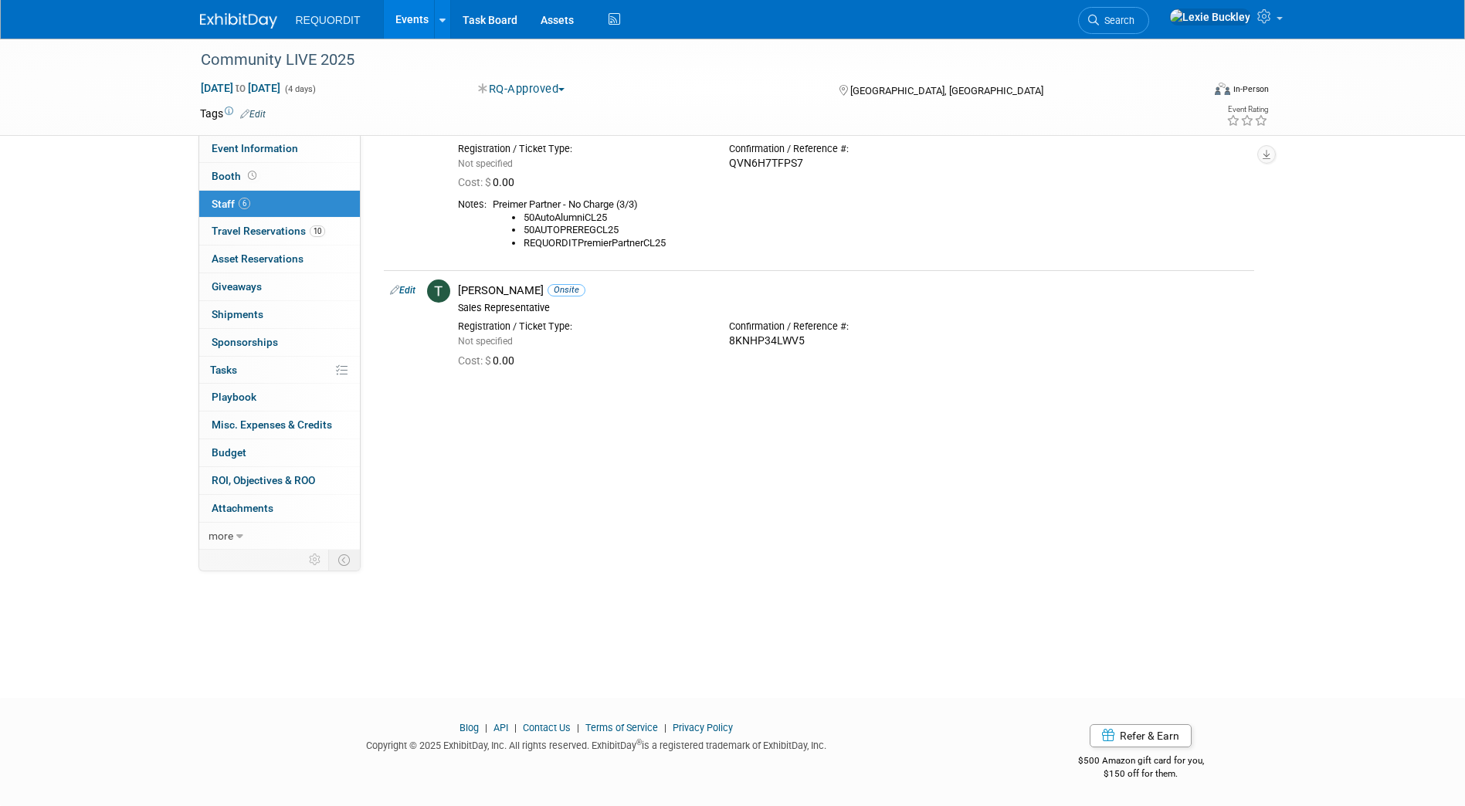
click at [770, 570] on div "Add Attendee Toggle Dropdown Quick -Tag Attendees Apply X (me) select all cancel" at bounding box center [819, 58] width 870 height 1164
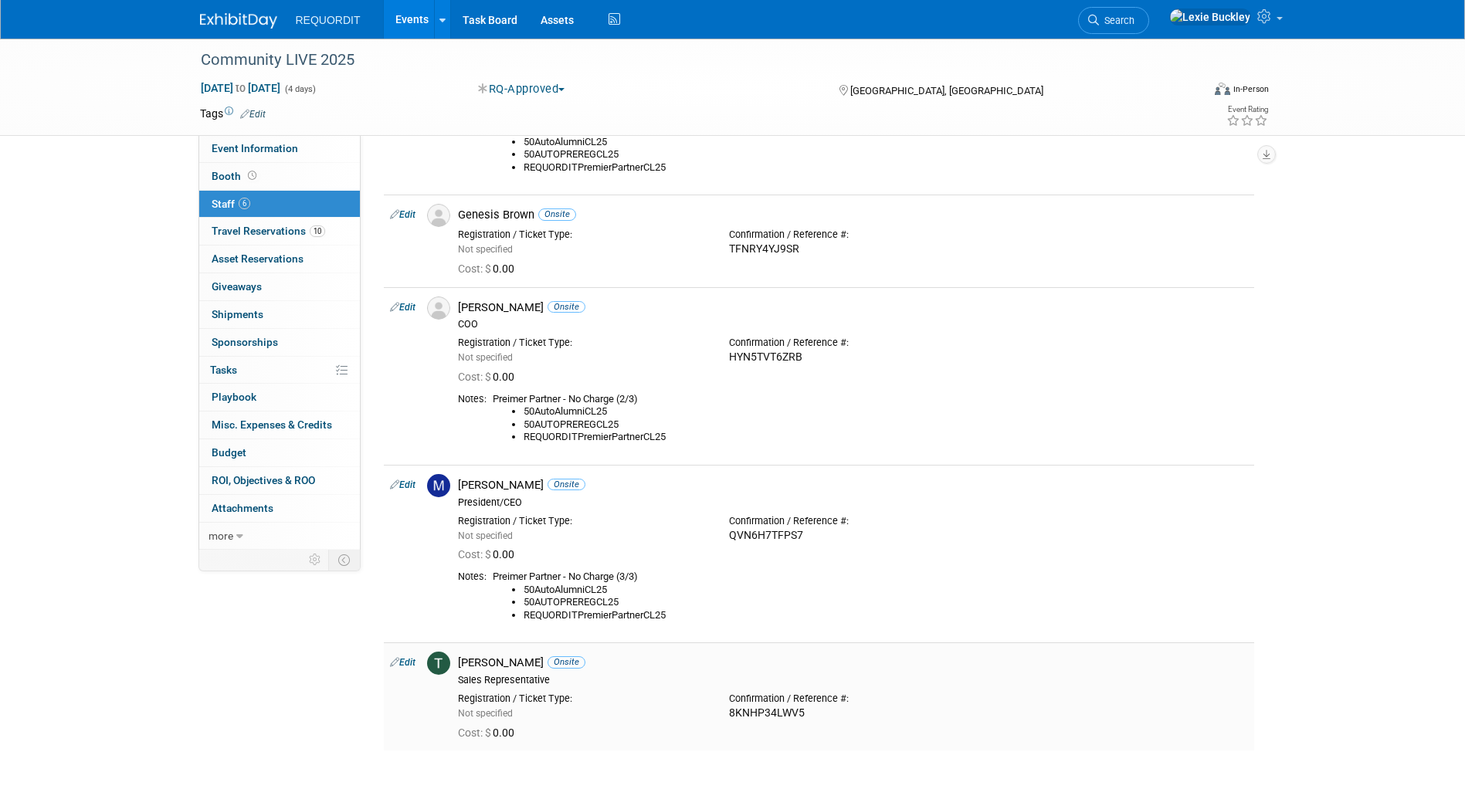
scroll to position [309, 0]
drag, startPoint x: 0, startPoint y: 384, endPoint x: 32, endPoint y: 383, distance: 31.7
click at [0, 384] on html "REQUORDIT Events Add Event Bulk Upload Events Shareable Event Boards Recently V…" at bounding box center [732, 94] width 1465 height 806
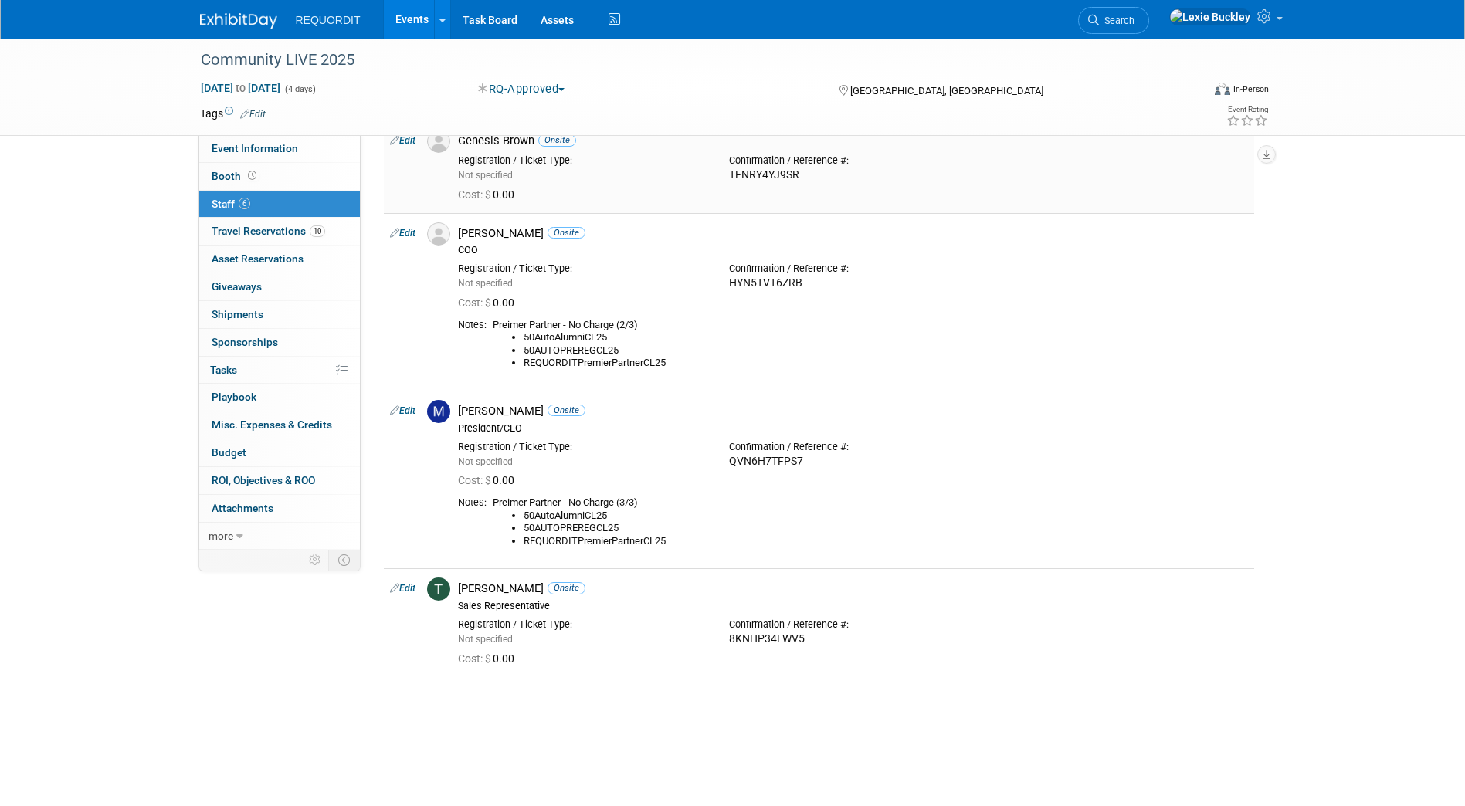
scroll to position [386, 0]
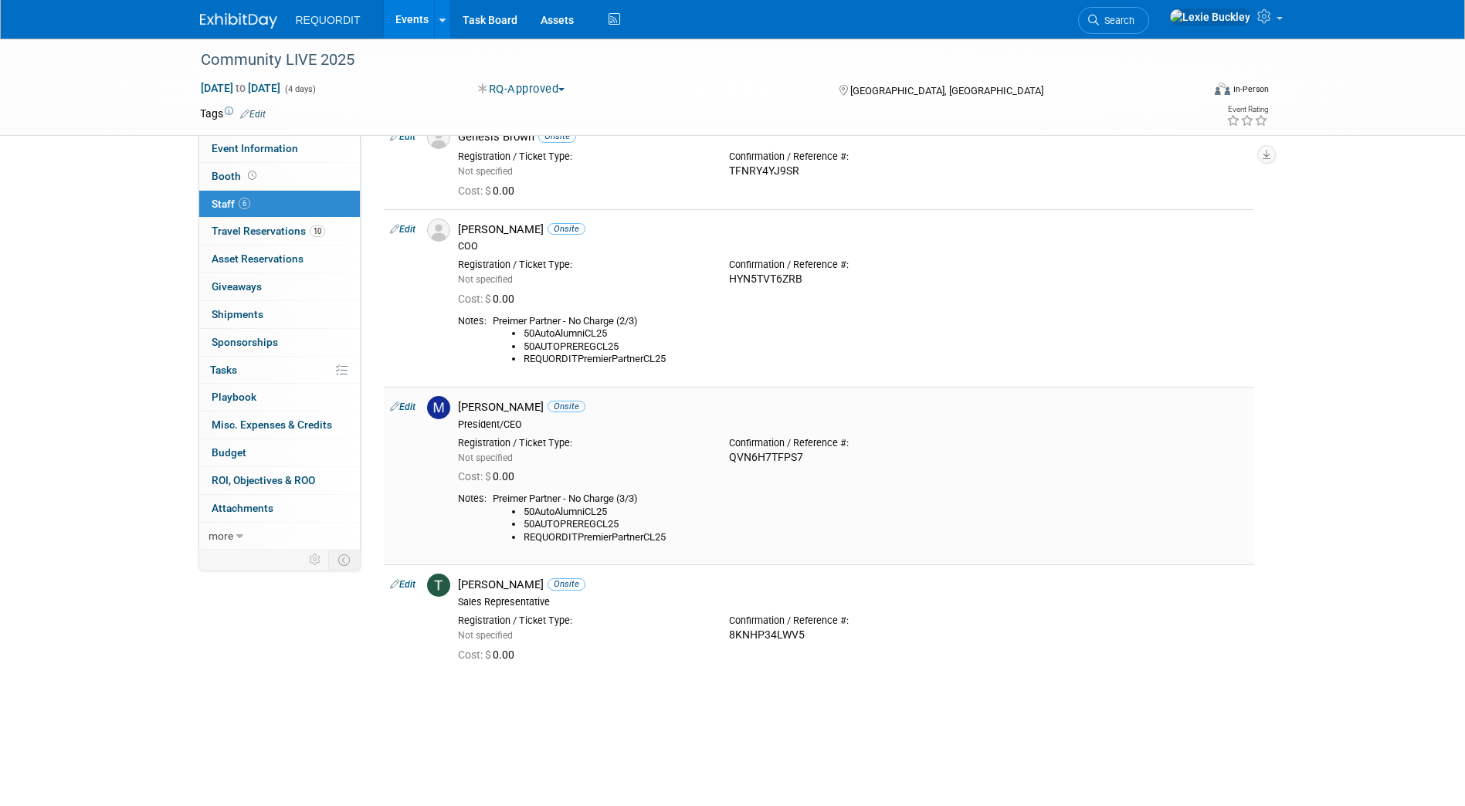
click at [960, 532] on li "REQUORDITPremierPartnerCL25" at bounding box center [886, 537] width 724 height 13
click at [290, 230] on span "Travel Reservations 10" at bounding box center [269, 231] width 114 height 12
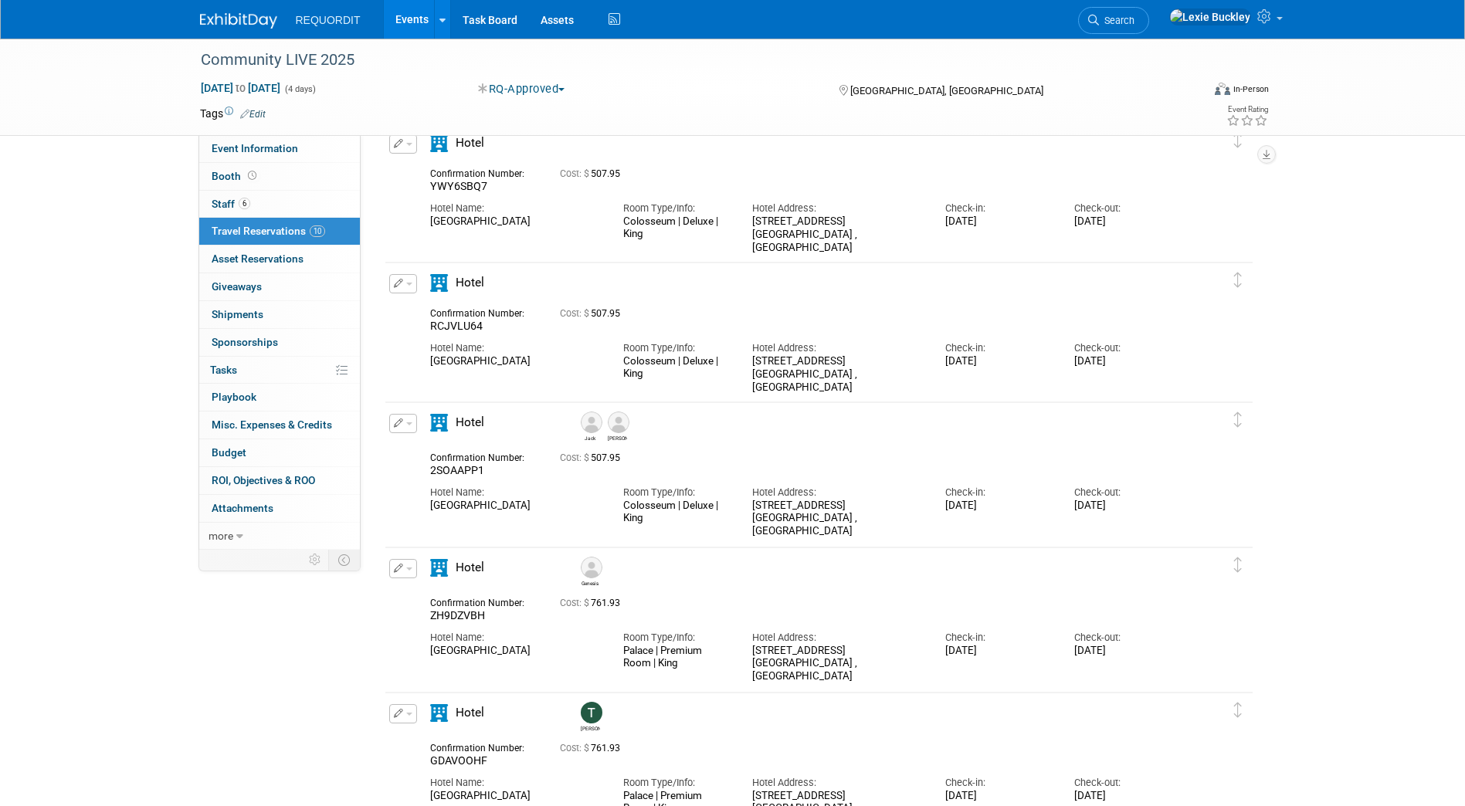
scroll to position [181, 0]
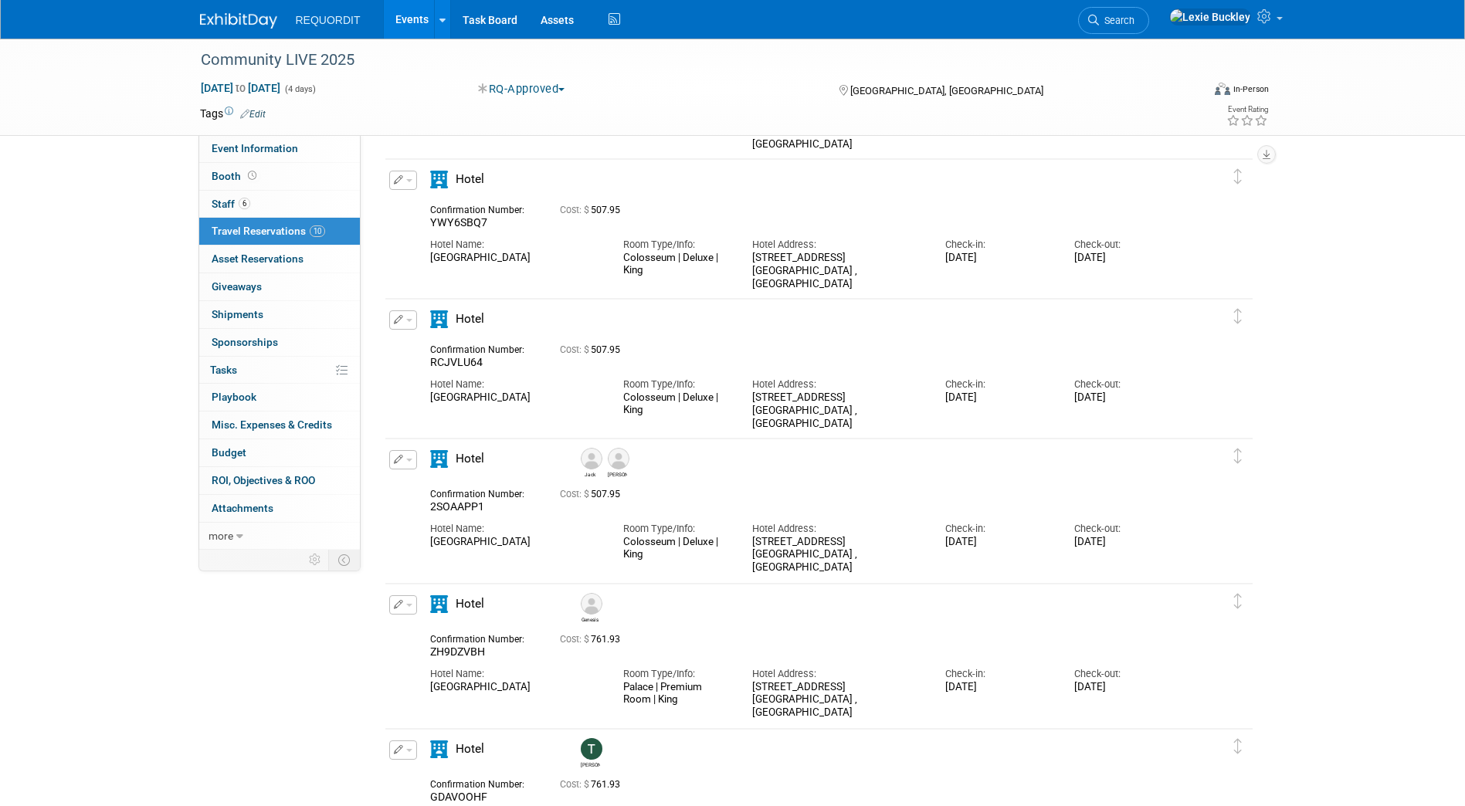
click at [1359, 412] on div "Community LIVE 2025 Aug 25, 2025 to Aug 28, 2025 (4 days) Aug 25, 2025 to Aug 2…" at bounding box center [732, 687] width 1465 height 1661
click at [55, 382] on div "Community LIVE 2025 Aug 25, 2025 to Aug 28, 2025 (4 days) Aug 25, 2025 to Aug 2…" at bounding box center [732, 687] width 1465 height 1661
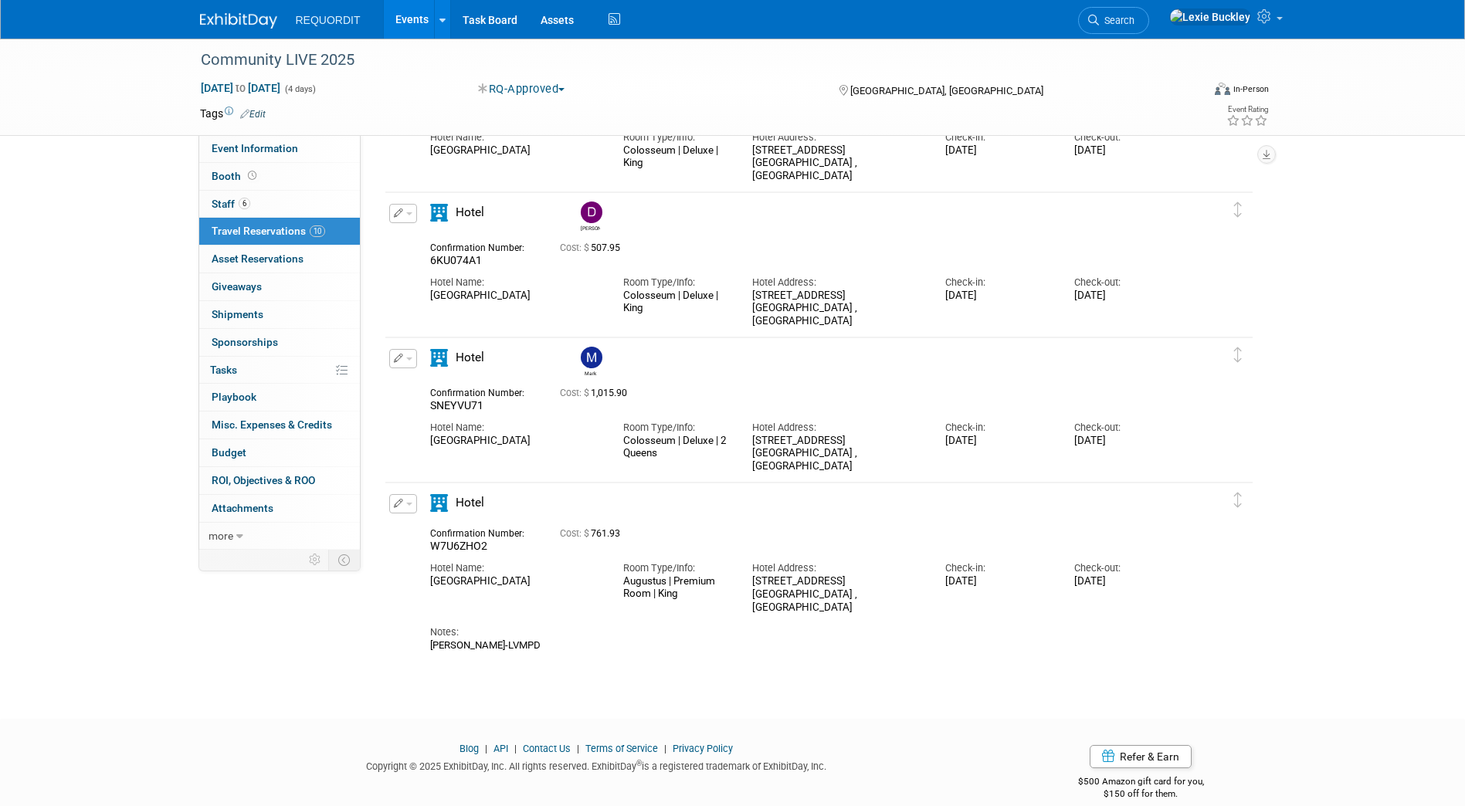
scroll to position [1031, 0]
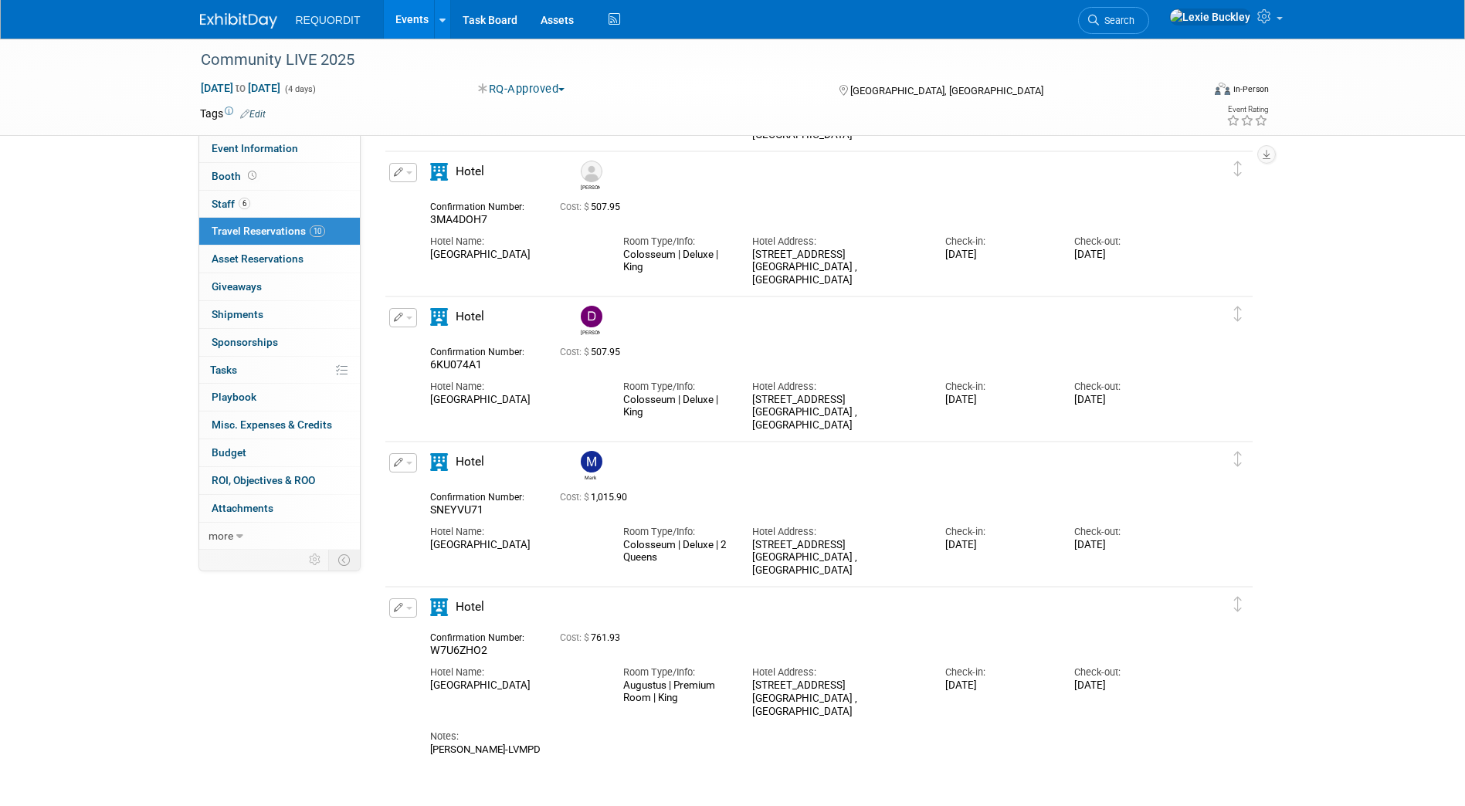
scroll to position [954, 0]
